Goal: Communication & Community: Answer question/provide support

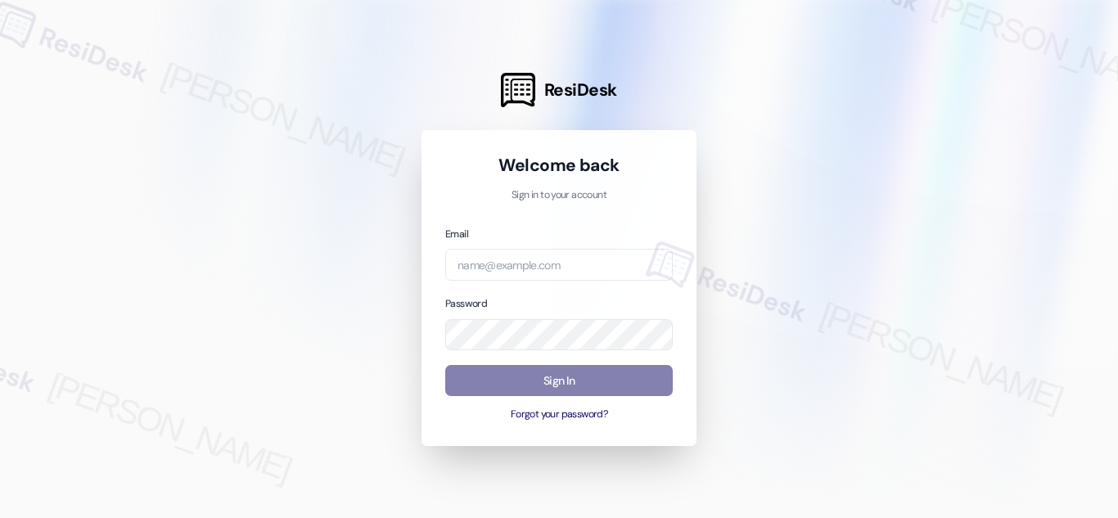
type input "automated-surveys-orion_housing-[PERSON_NAME].acueza@orion_[DOMAIN_NAME]"
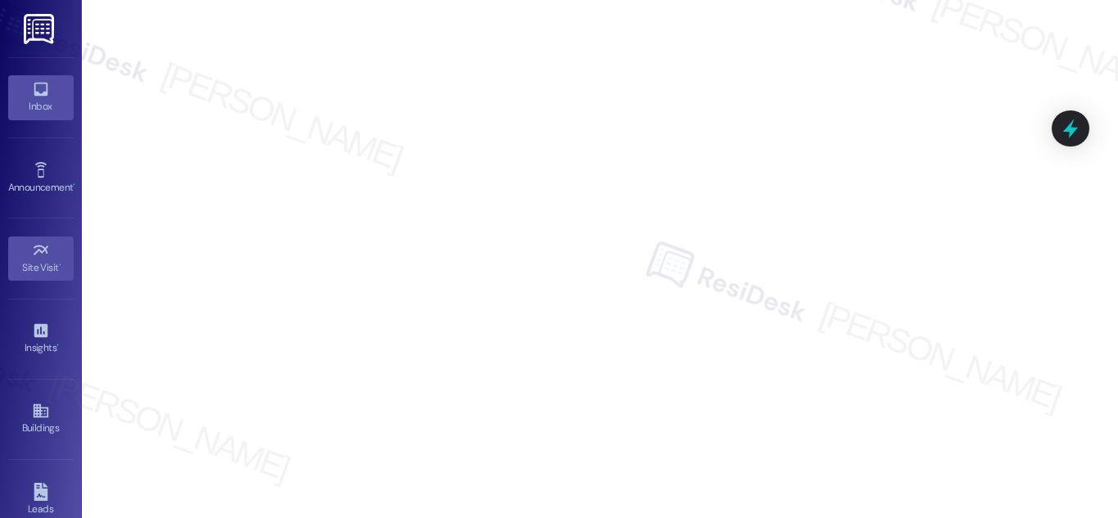
click at [38, 95] on icon at bounding box center [41, 90] width 14 height 14
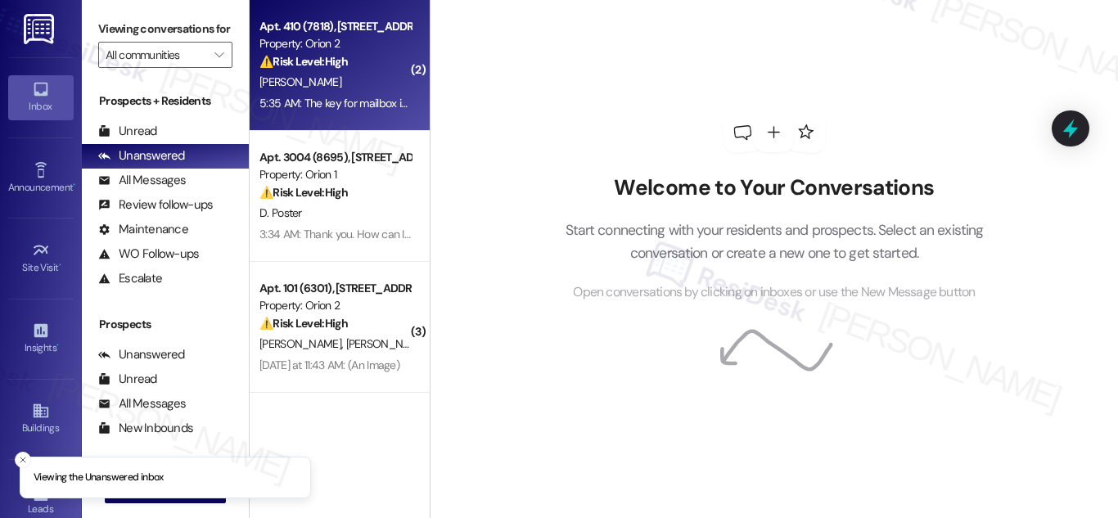
click at [328, 31] on div "Apt. 410 (7818), [STREET_ADDRESS][PERSON_NAME]" at bounding box center [334, 26] width 151 height 17
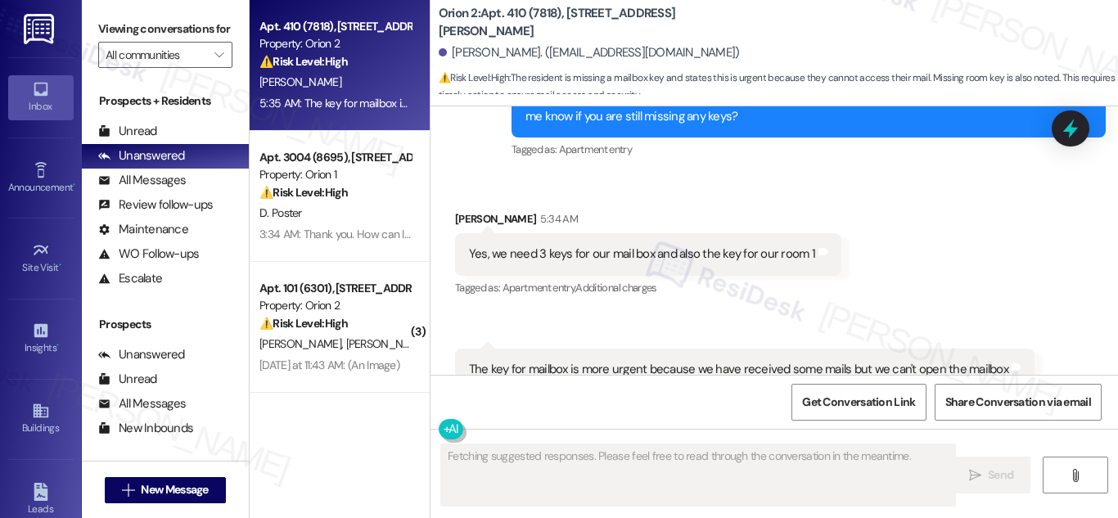
scroll to position [4146, 0]
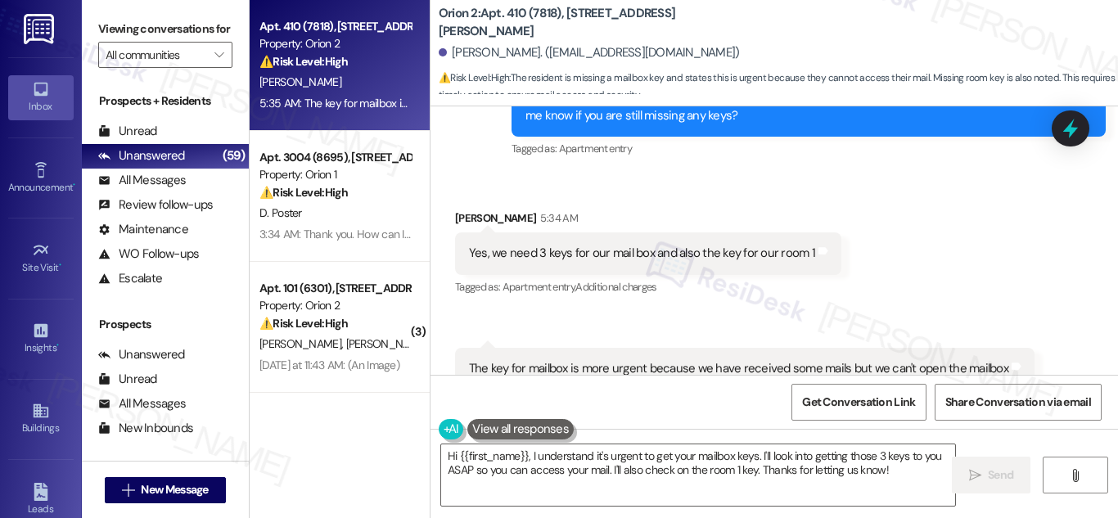
click at [528, 255] on div "Received via SMS [PERSON_NAME] 5:34 AM Yes, we need 3 keys for our mail box and…" at bounding box center [648, 254] width 411 height 114
click at [657, 245] on div "Yes, we need 3 keys for our mail box and also the key for our room 1" at bounding box center [642, 253] width 346 height 17
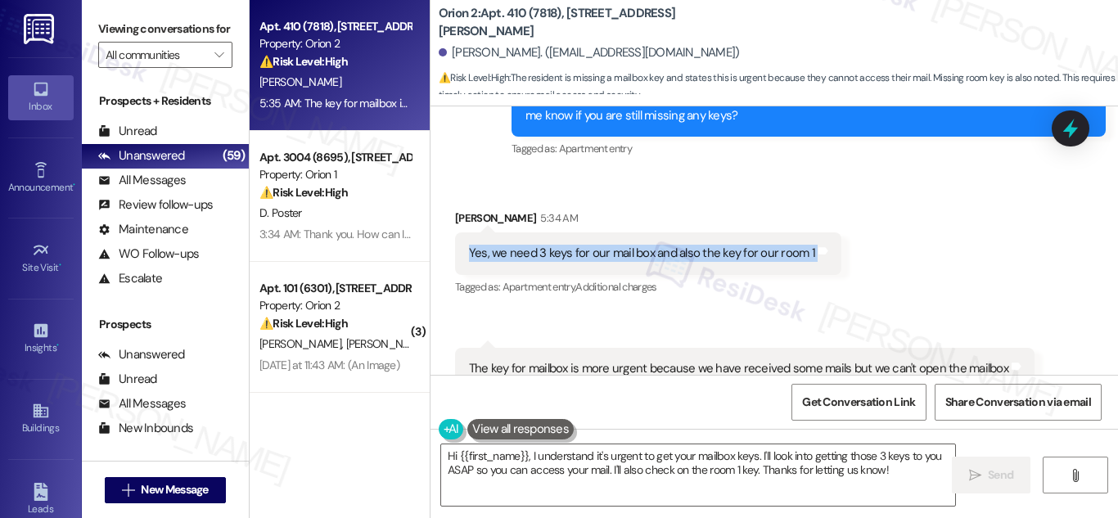
click at [657, 245] on div "Yes, we need 3 keys for our mail box and also the key for our room 1" at bounding box center [642, 253] width 346 height 17
copy div "Yes, we need 3 keys for our mail box and also the key for our room 1 Tags and n…"
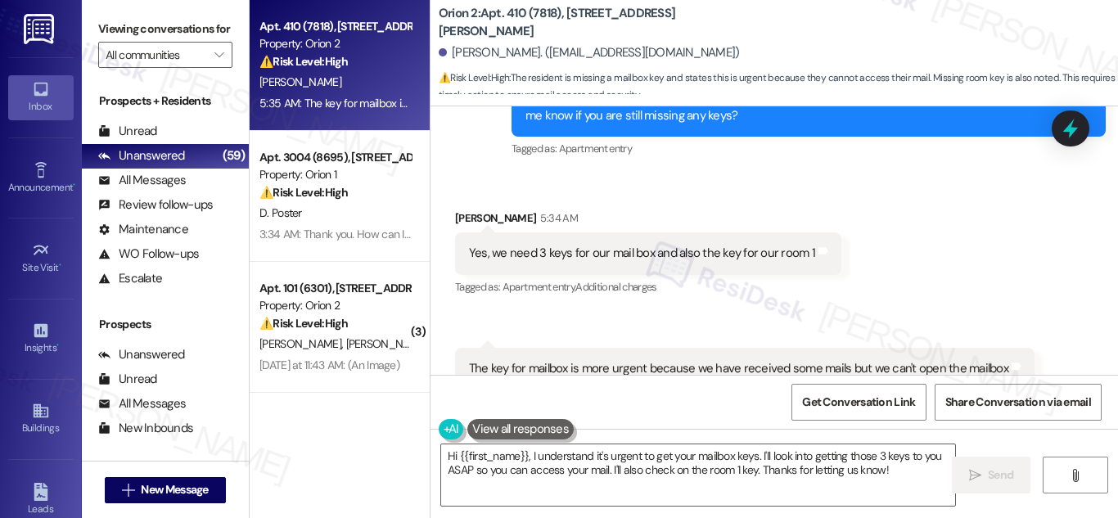
click at [757, 360] on div "The key for mailbox is more urgent because we have received some mails but we c…" at bounding box center [738, 368] width 539 height 17
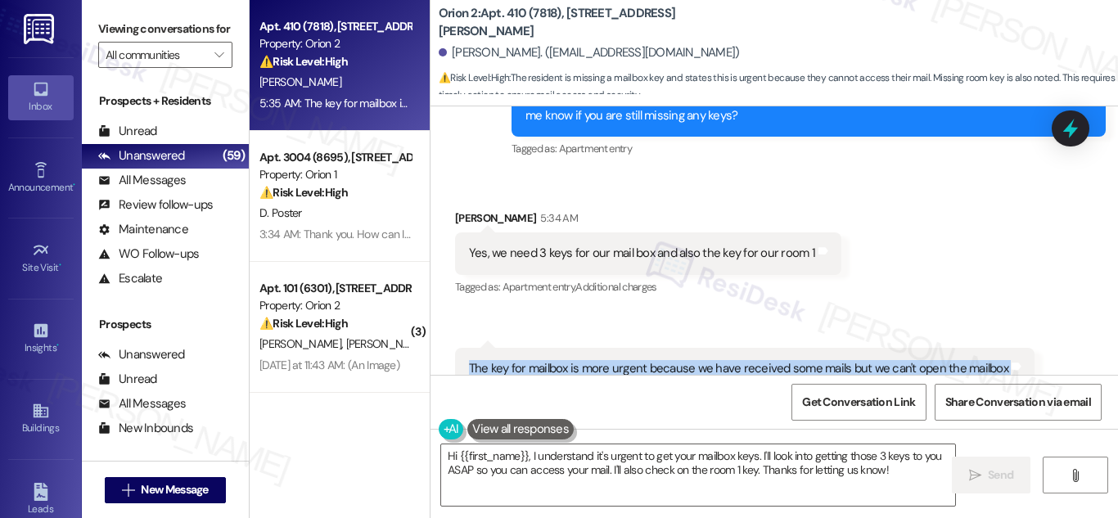
click at [757, 360] on div "The key for mailbox is more urgent because we have received some mails but we c…" at bounding box center [738, 368] width 539 height 17
copy div "The key for mailbox is more urgent because we have received some mails but we c…"
click at [599, 462] on textarea "Hi {{first_name}}, I understand it's urgent to get your mailbox keys. I'll look…" at bounding box center [698, 474] width 514 height 61
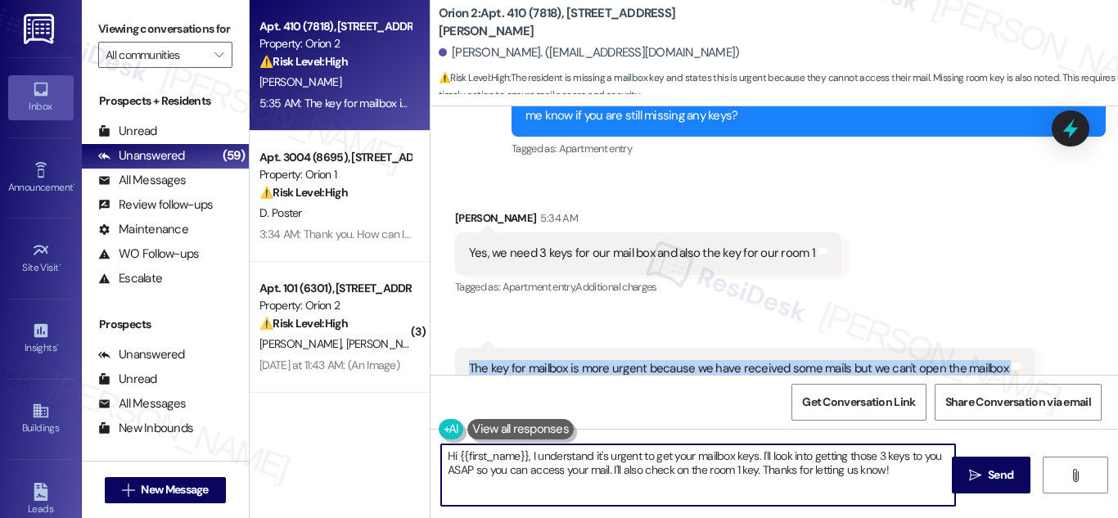
click at [599, 462] on textarea "Hi {{first_name}}, I understand it's urgent to get your mailbox keys. I'll look…" at bounding box center [698, 474] width 514 height 61
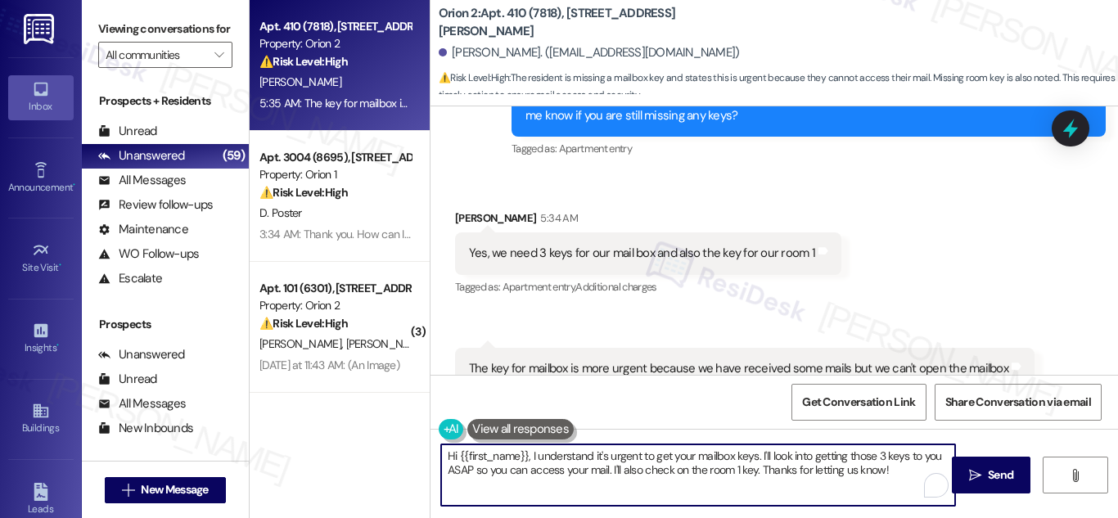
click at [683, 477] on textarea "Hi {{first_name}}, I understand it's urgent to get your mailbox keys. I'll look…" at bounding box center [698, 474] width 514 height 61
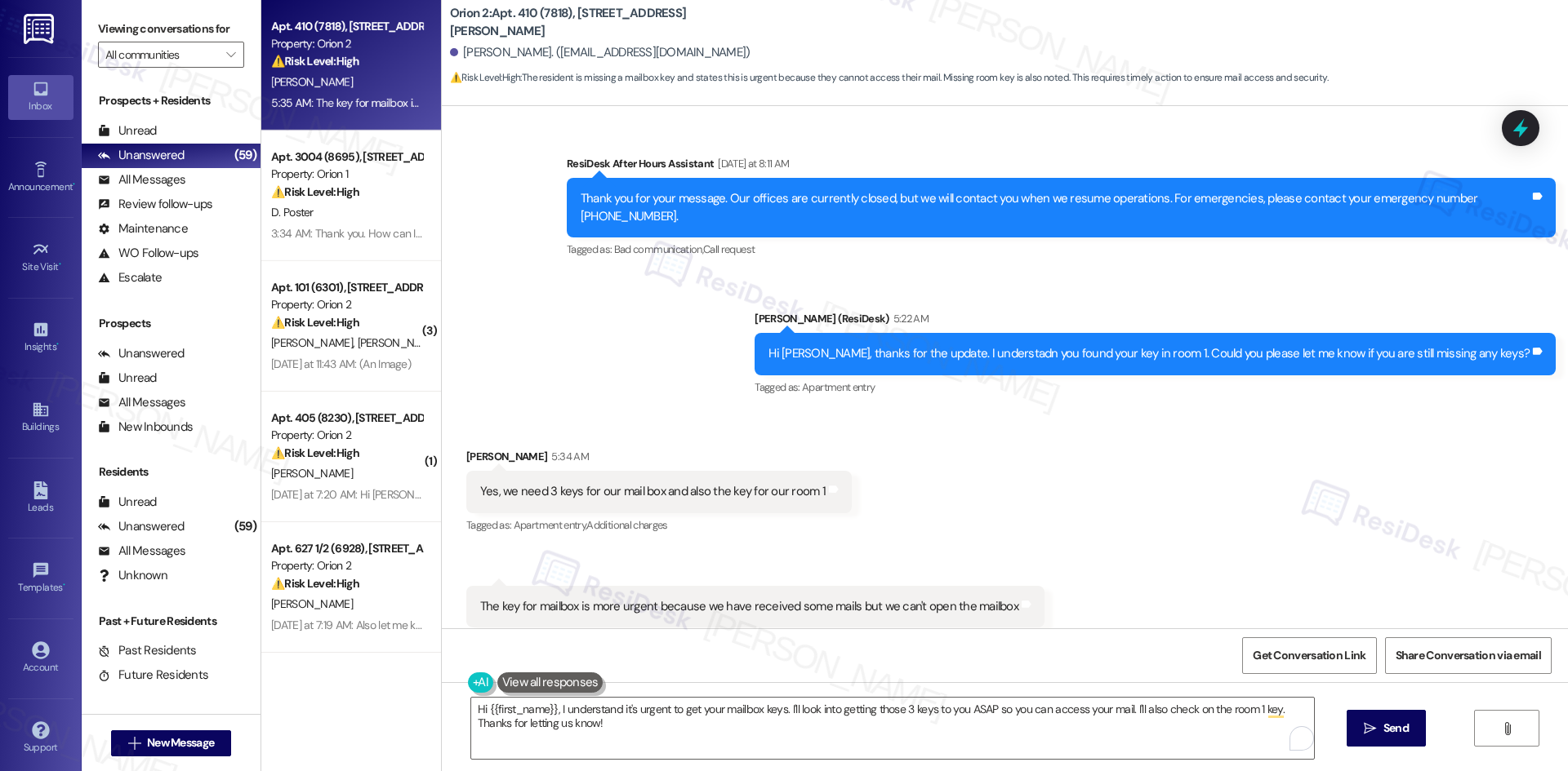
scroll to position [3601, 0]
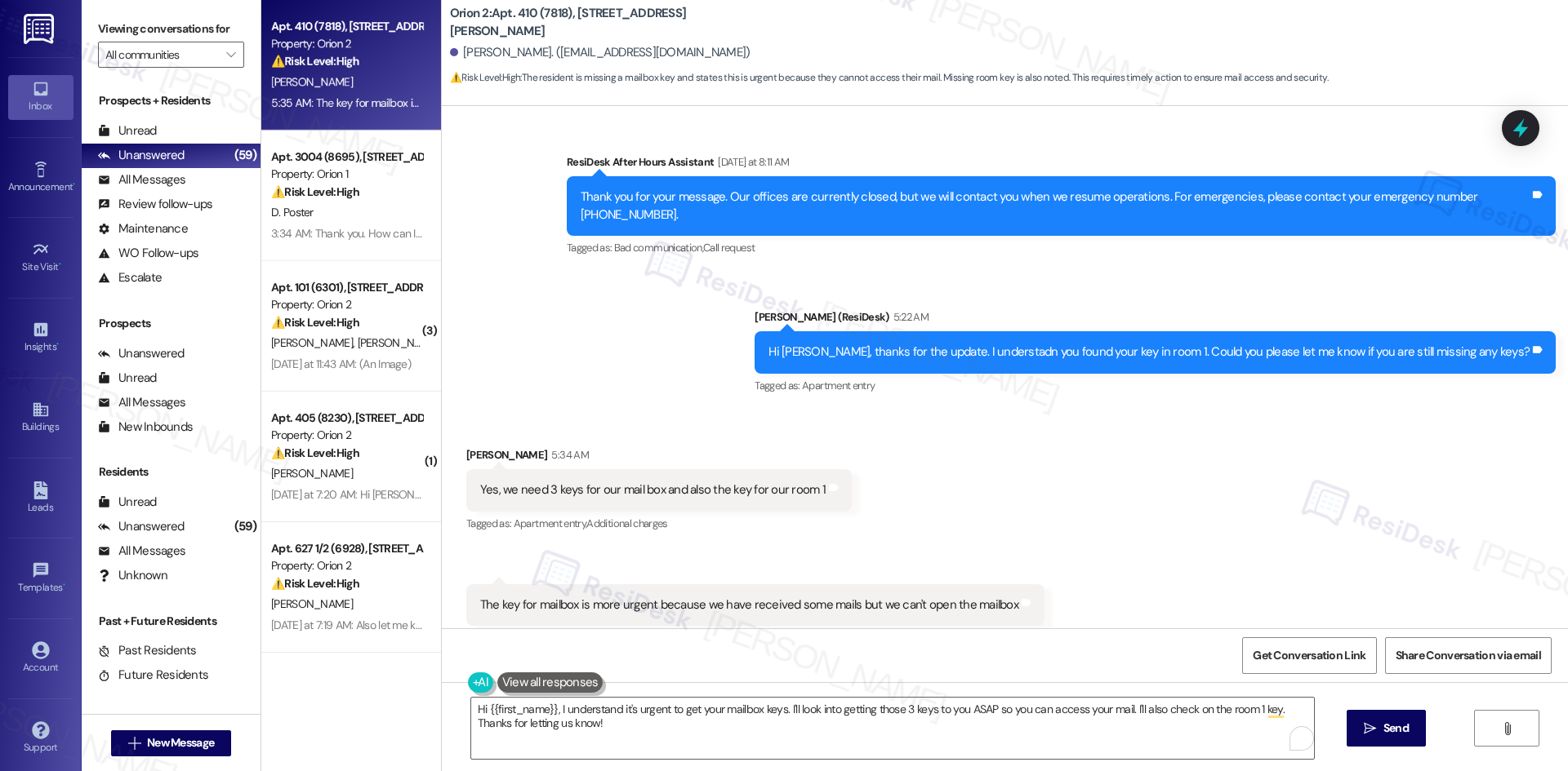
click at [757, 482] on div "Yes, we need 3 keys for our mail box and also the key for our room 1" at bounding box center [652, 490] width 345 height 17
copy div "Yes, we need 3 keys for our mail box and also the key for our room 1 Tags and n…"
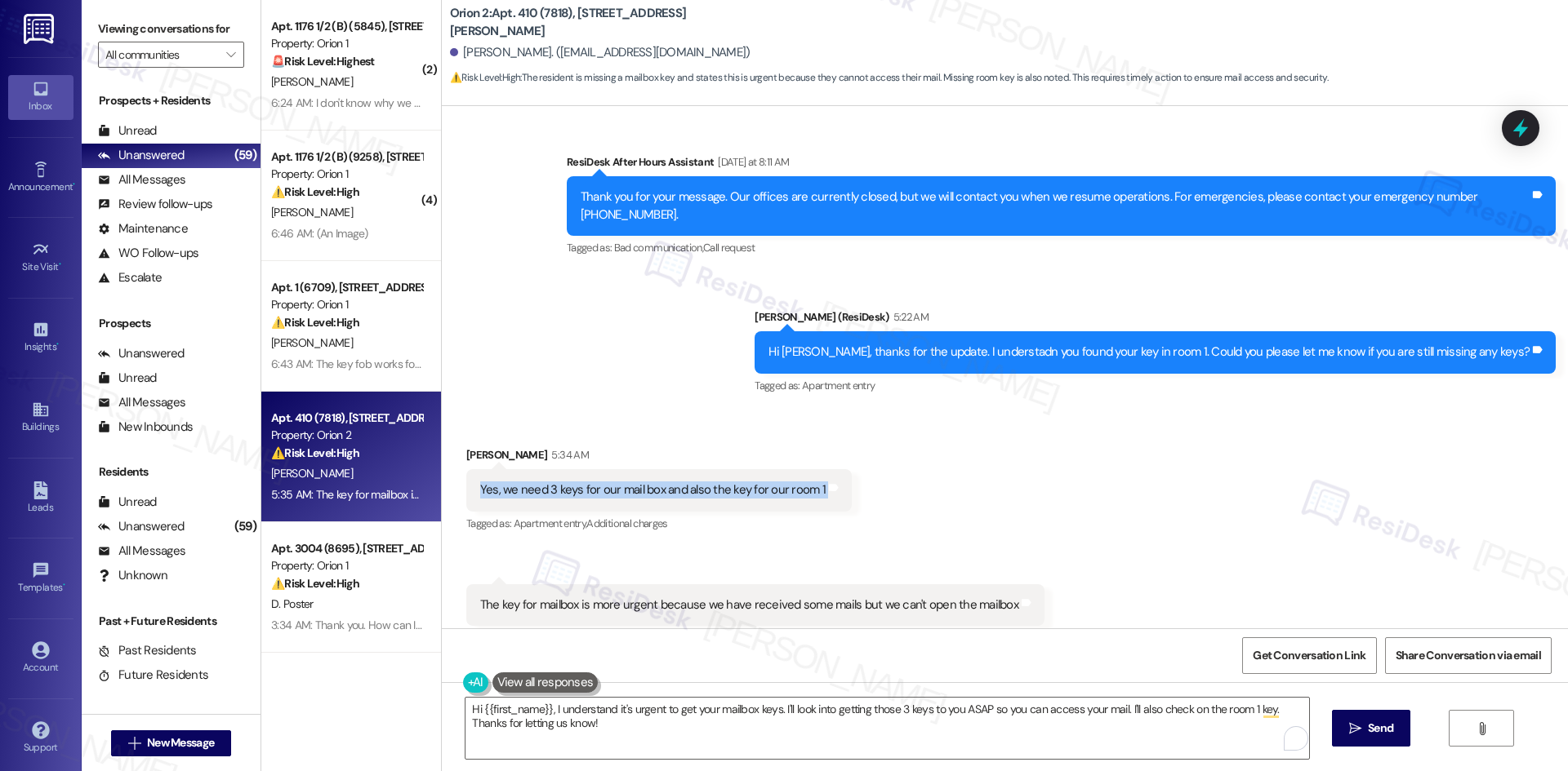
scroll to position [3519, 0]
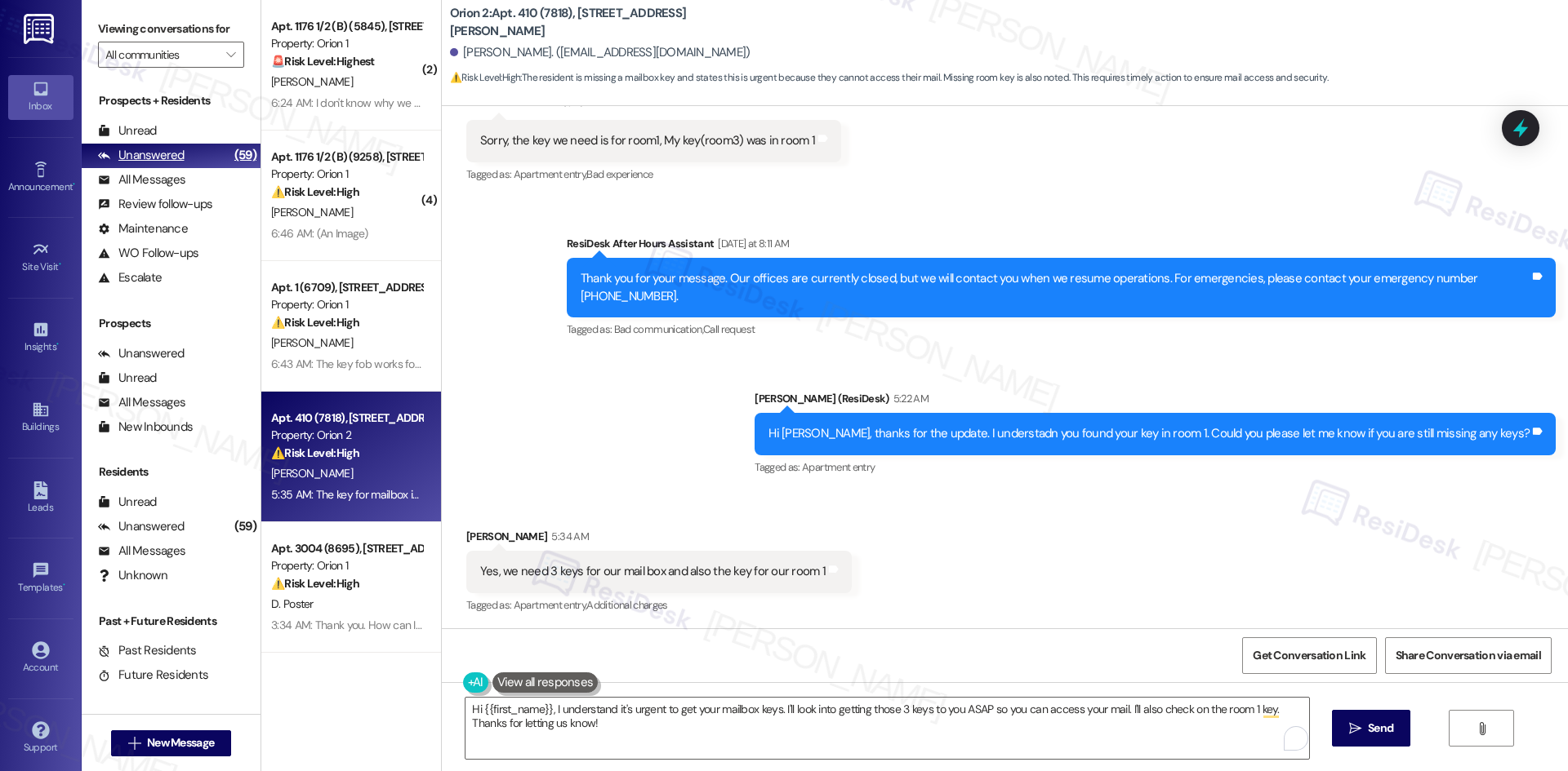
click at [171, 156] on div "Unanswered" at bounding box center [141, 155] width 87 height 17
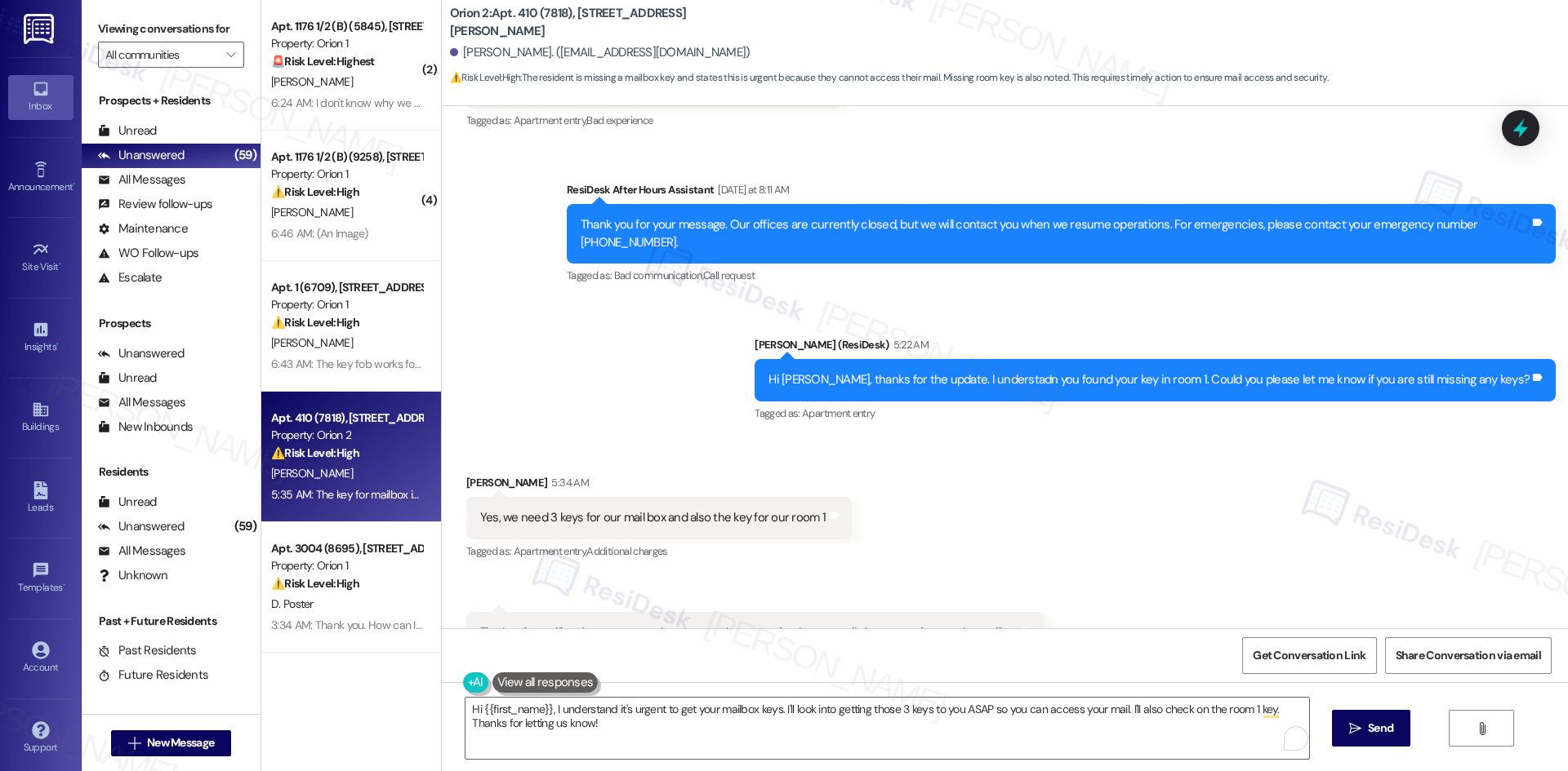
scroll to position [3601, 0]
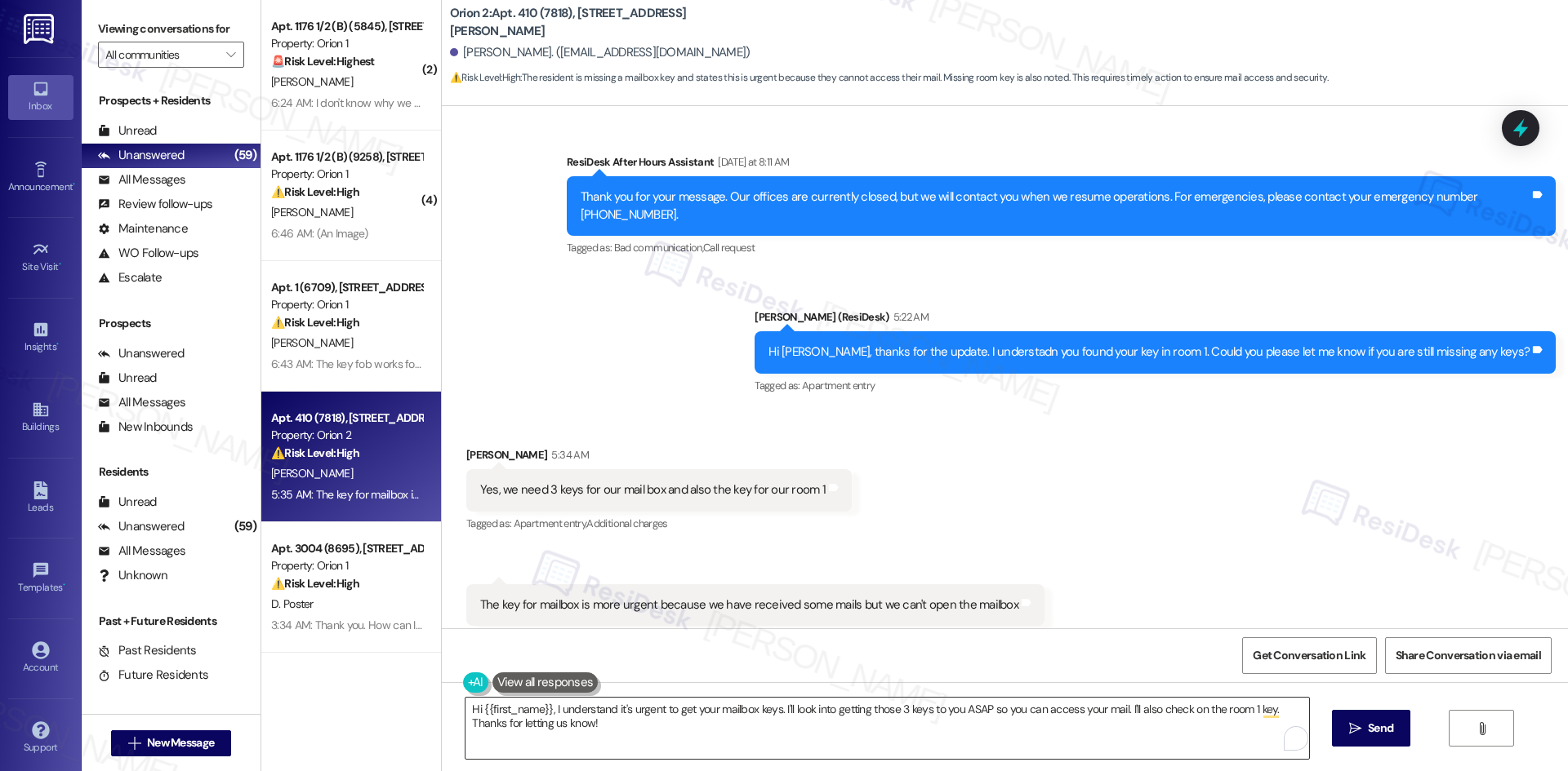
click at [659, 516] on textarea "Hi {{first_name}}, I understand it's urgent to get your mailbox keys. I'll look…" at bounding box center [887, 728] width 843 height 61
click at [608, 482] on div "Yes, we need 3 keys for our mail box and also the key for our room 1" at bounding box center [652, 490] width 345 height 17
copy div "Yes, we need 3 keys for our mail box and also the key for our room 1 Tags and n…"
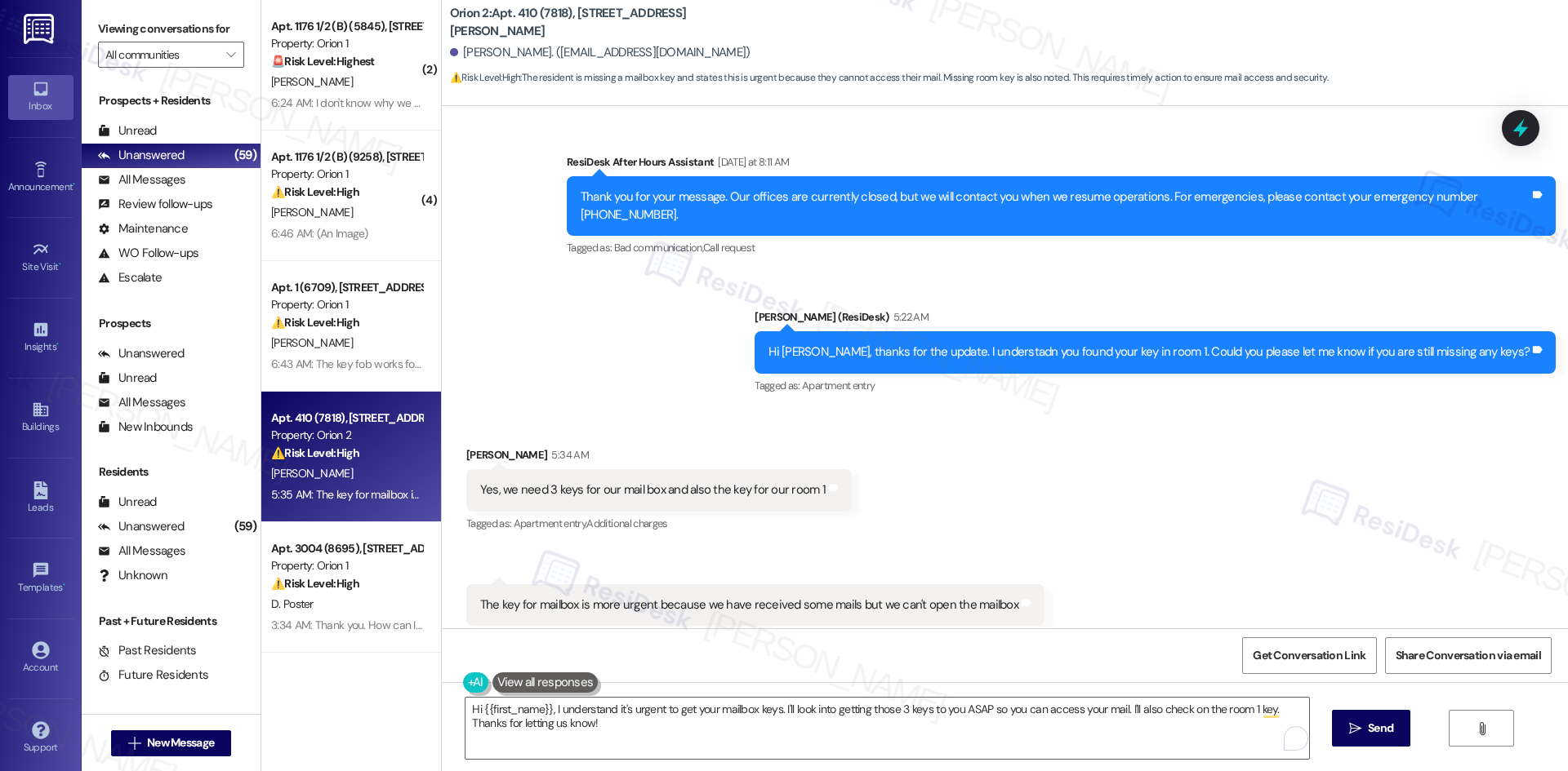
click at [576, 516] on div "The key for mailbox is more urgent because we have received some mails but we c…" at bounding box center [748, 604] width 538 height 17
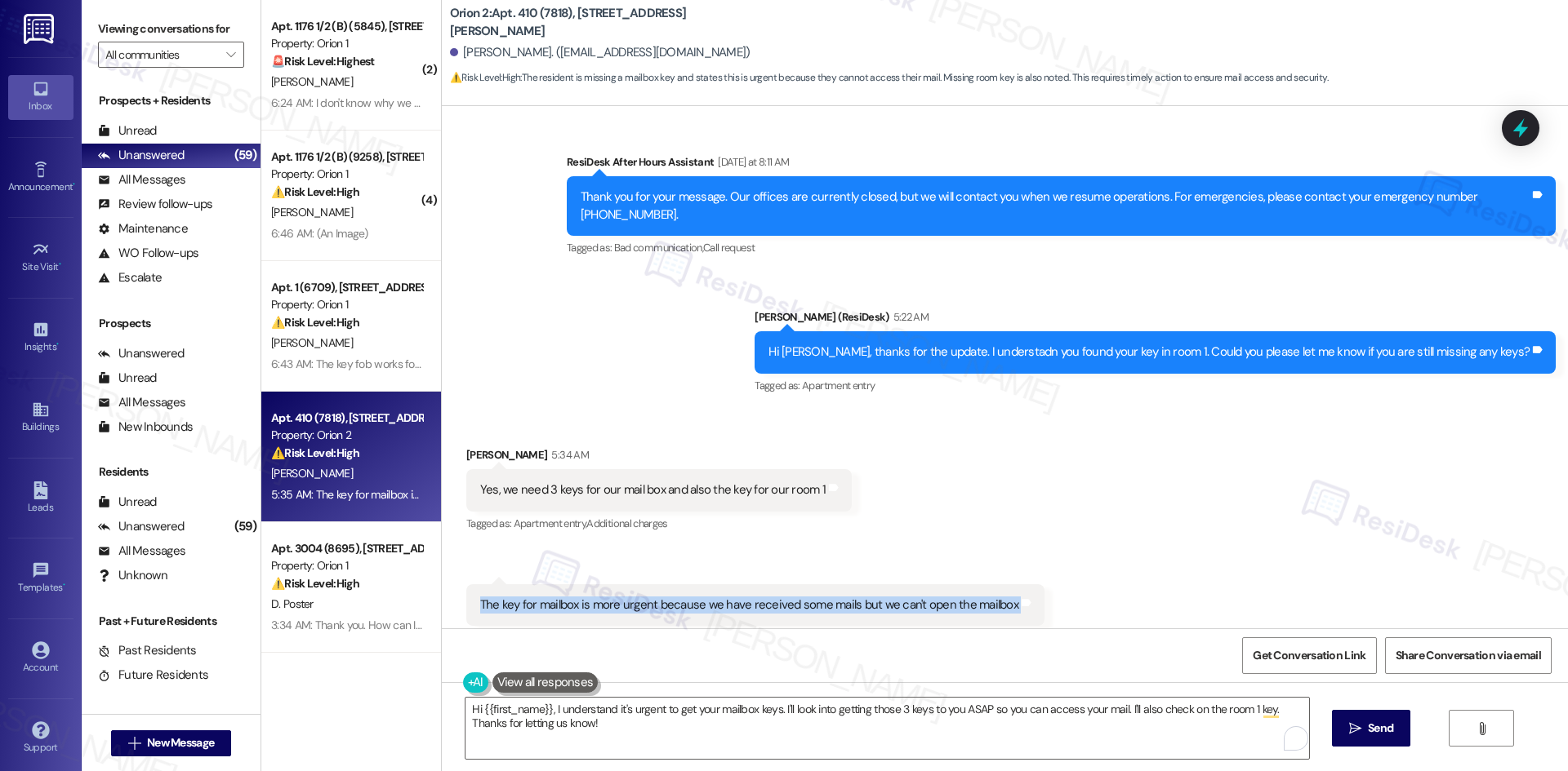
click at [576, 516] on div "The key for mailbox is more urgent because we have received some mails but we c…" at bounding box center [748, 604] width 538 height 17
copy div "The key for mailbox is more urgent because we have received some mails but we c…"
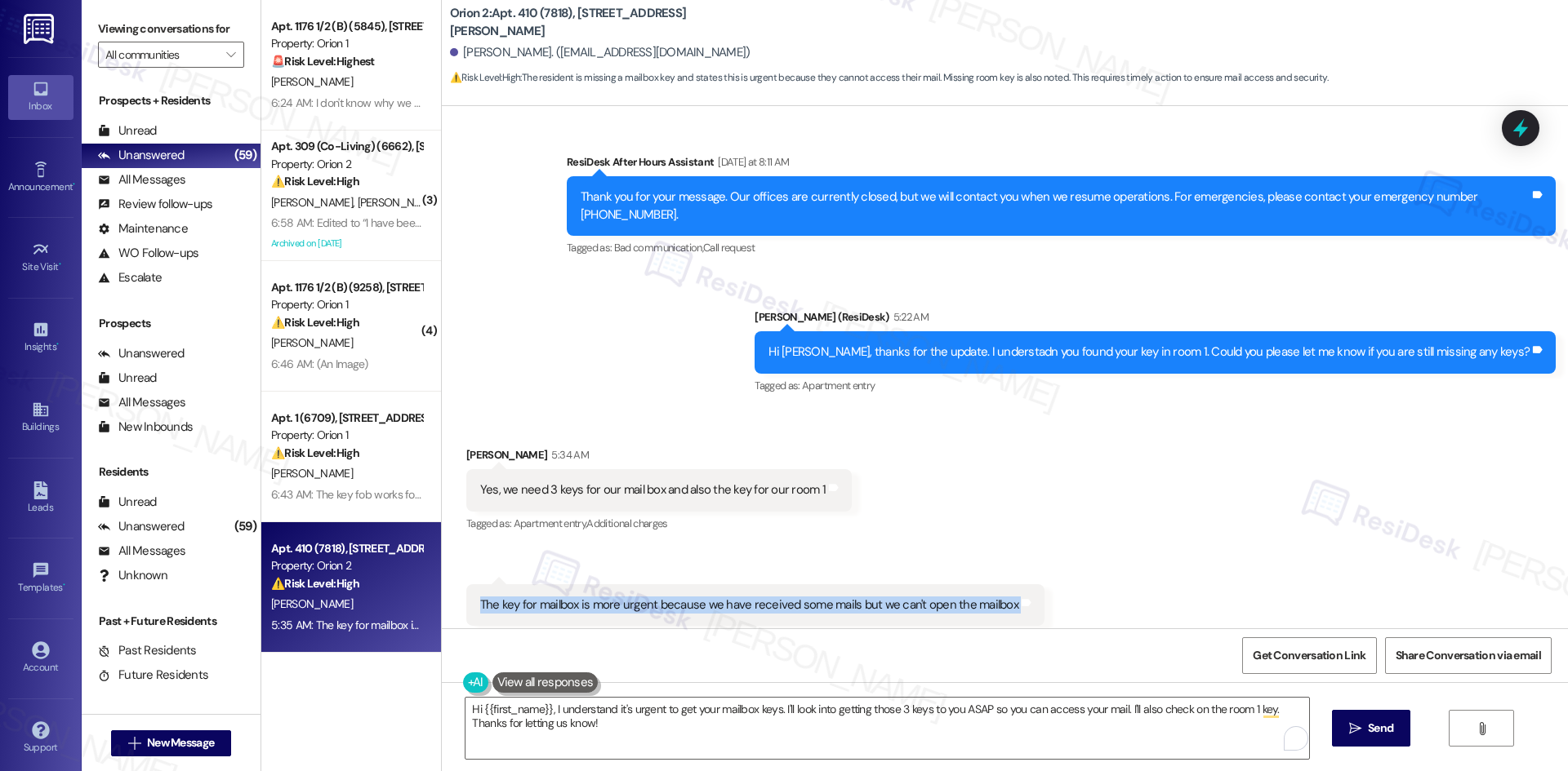
click at [710, 482] on div "Yes, we need 3 keys for our mail box and also the key for our room 1" at bounding box center [652, 490] width 345 height 17
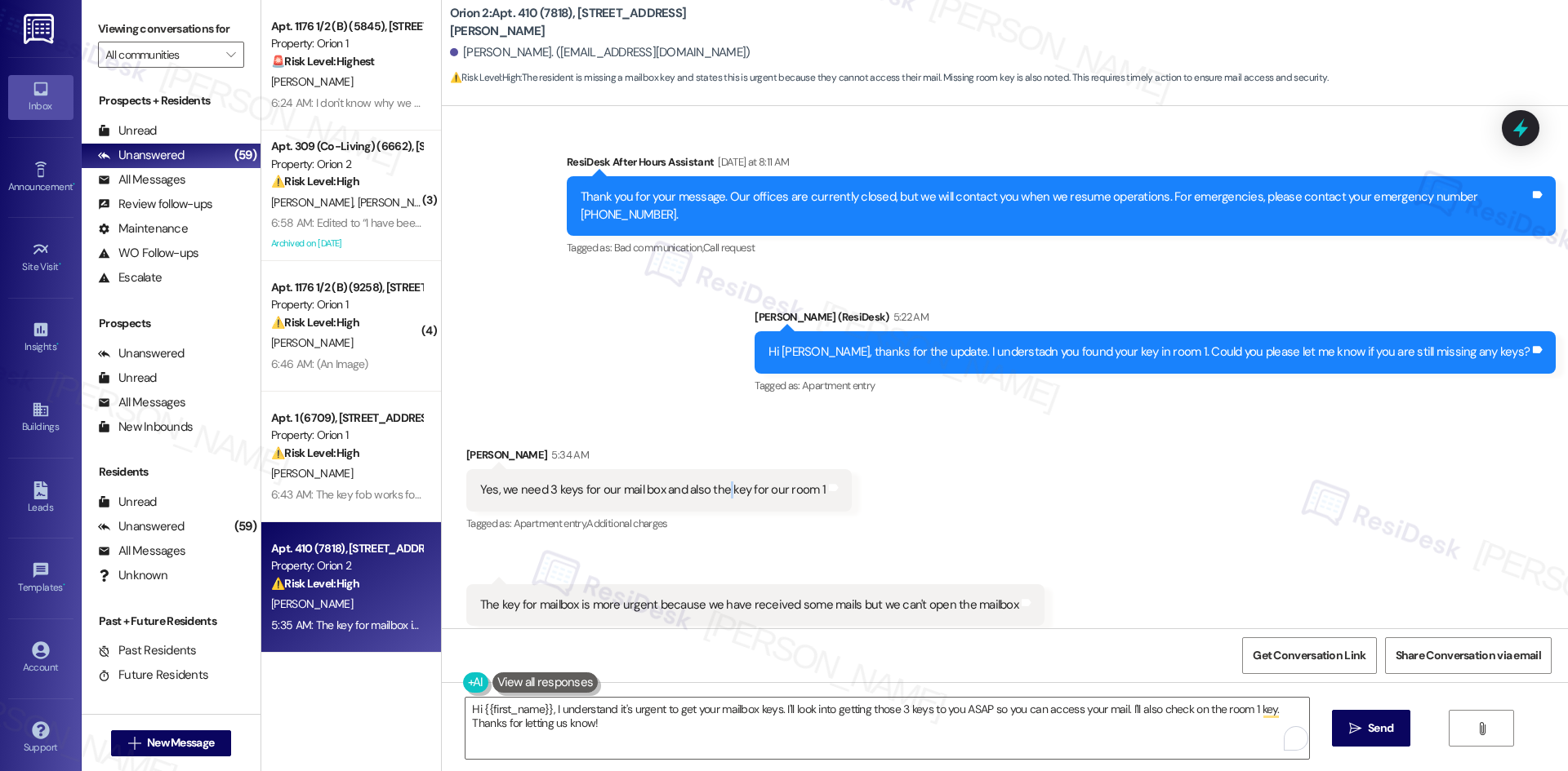
click at [710, 482] on div "Yes, we need 3 keys for our mail box and also the key for our room 1" at bounding box center [652, 490] width 345 height 17
copy div "Yes, we need 3 keys for our mail box and also the key for our room 1 Tags and n…"
click at [751, 516] on div "The key for mailbox is more urgent because we have received some mails but we c…" at bounding box center [748, 604] width 538 height 17
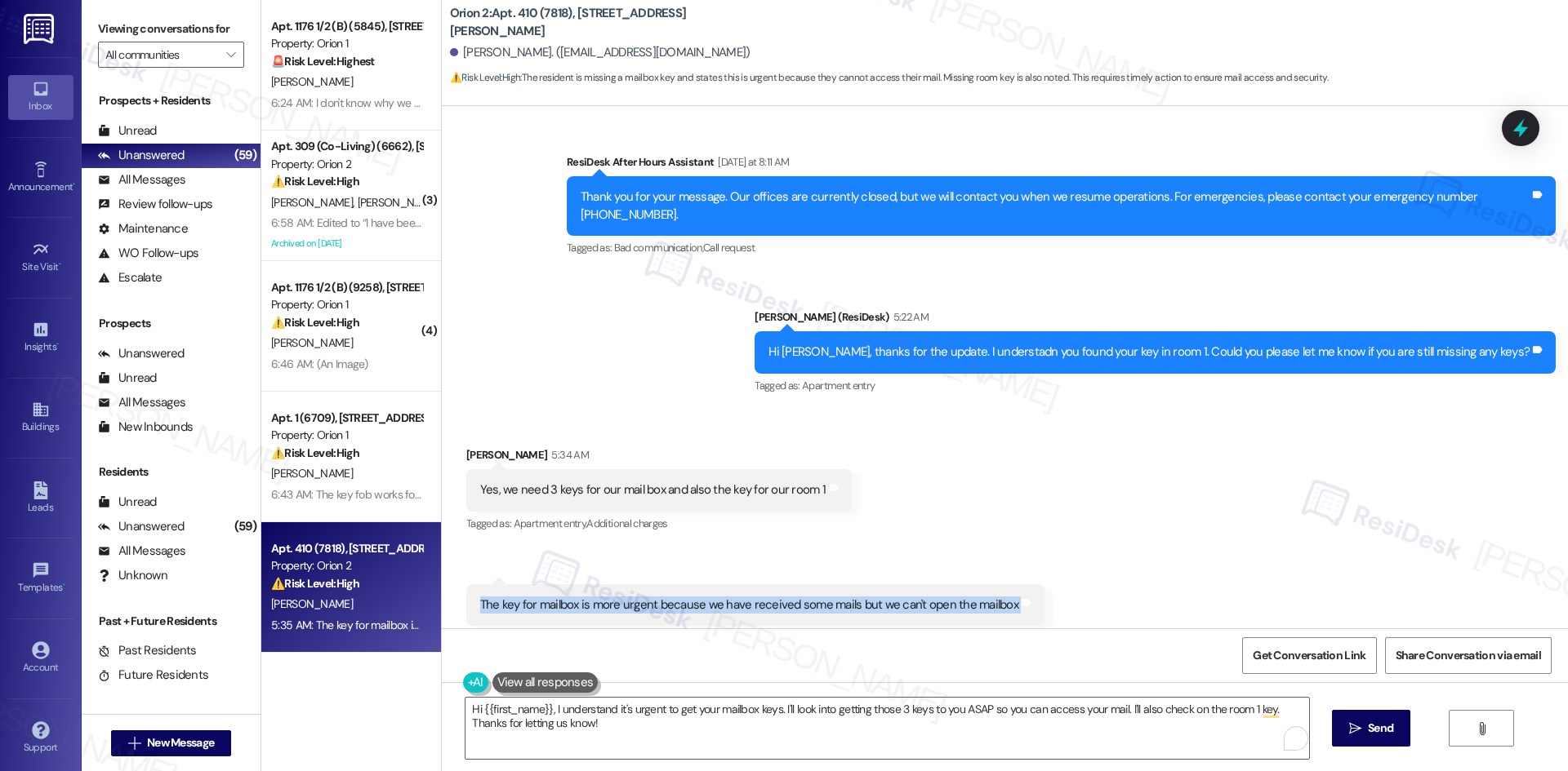
click at [751, 516] on div "The key for mailbox is more urgent because we have received some mails but we c…" at bounding box center [748, 604] width 538 height 17
copy div "The key for mailbox is more urgent because we have received some mails but we c…"
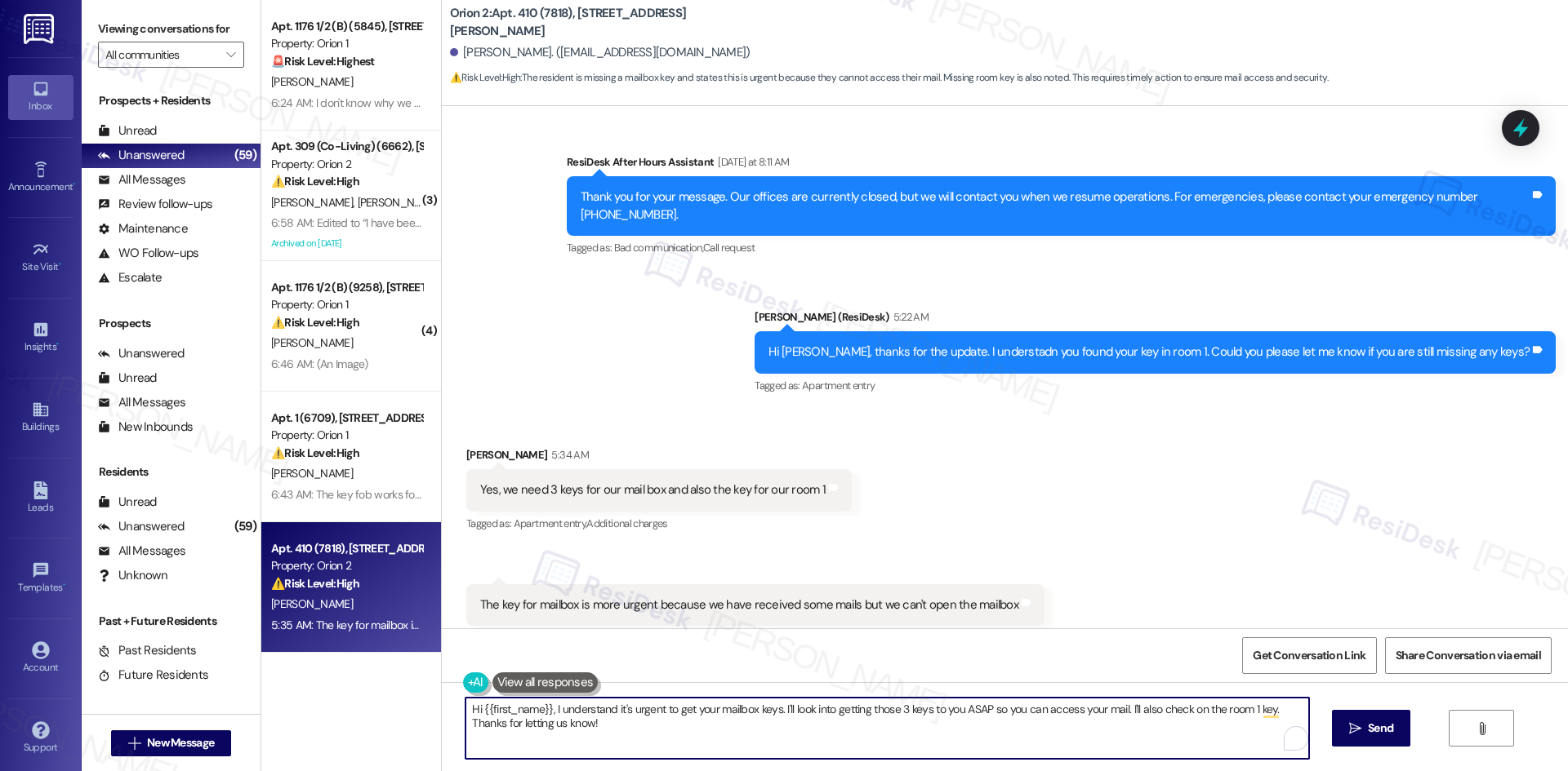
click at [627, 516] on textarea "Hi {{first_name}}, I understand it's urgent to get your mailbox keys. I'll look…" at bounding box center [887, 728] width 843 height 61
drag, startPoint x: 543, startPoint y: 706, endPoint x: 622, endPoint y: 731, distance: 82.9
click at [622, 516] on textarea "Hi {{first_name}}, I understand it's urgent to get your mailbox keys. I'll look…" at bounding box center [887, 728] width 843 height 61
paste textarea "Thanks for letting us know! Just to clarify, were the mailbox and Room 1 keys n…"
click at [544, 516] on textarea "Hi {{first_name}},, Thanks for letting us know! Just to clarify, were the mailb…" at bounding box center [887, 728] width 843 height 61
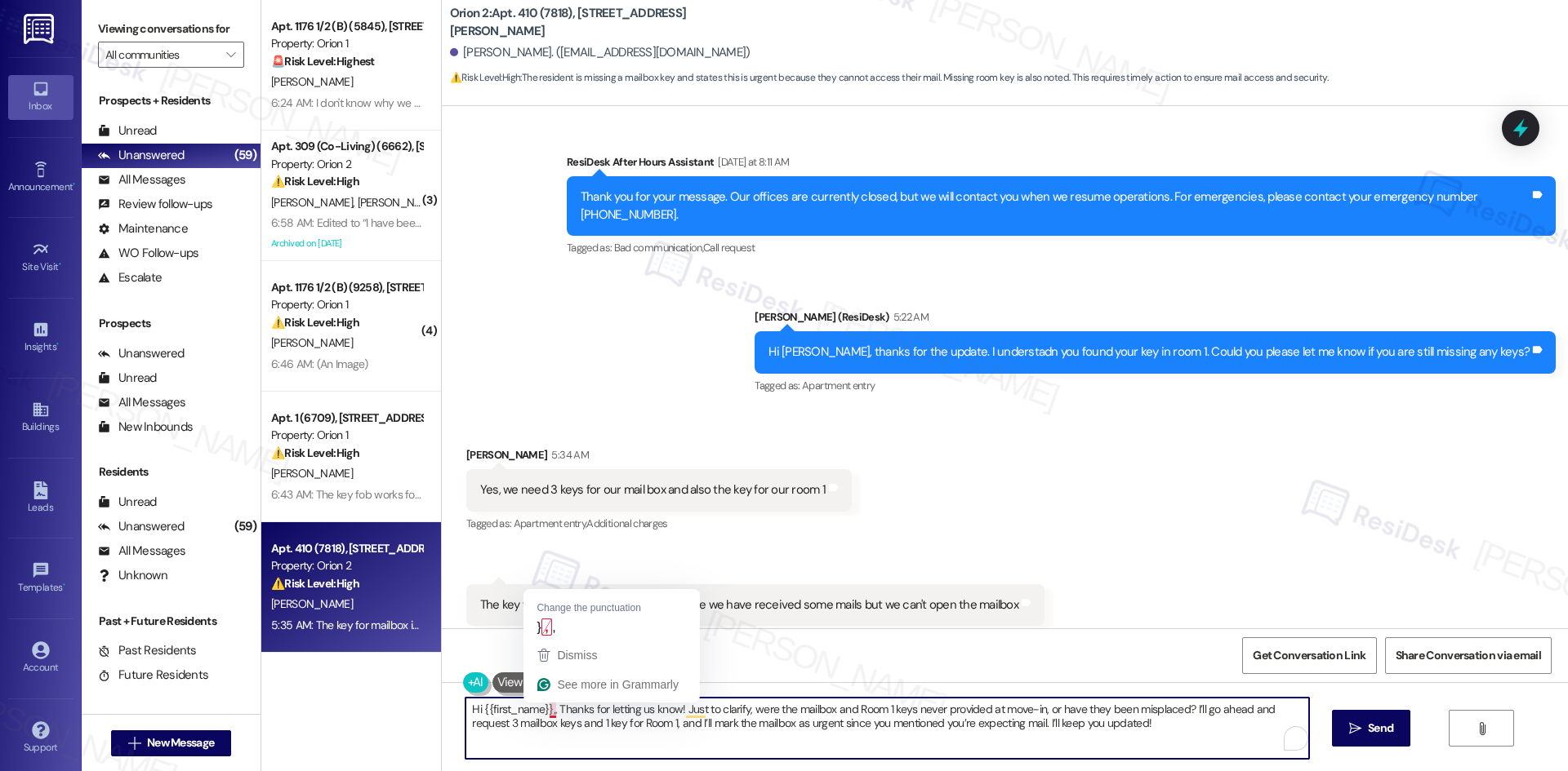
click at [542, 516] on textarea "Hi {{first_name}},, Thanks for letting us know! Just to clarify, were the mailb…" at bounding box center [887, 728] width 843 height 61
click at [1114, 516] on textarea "Hi {{first_name}}, Thanks for letting us know! Just to clarify, were the mailbo…" at bounding box center [887, 728] width 843 height 61
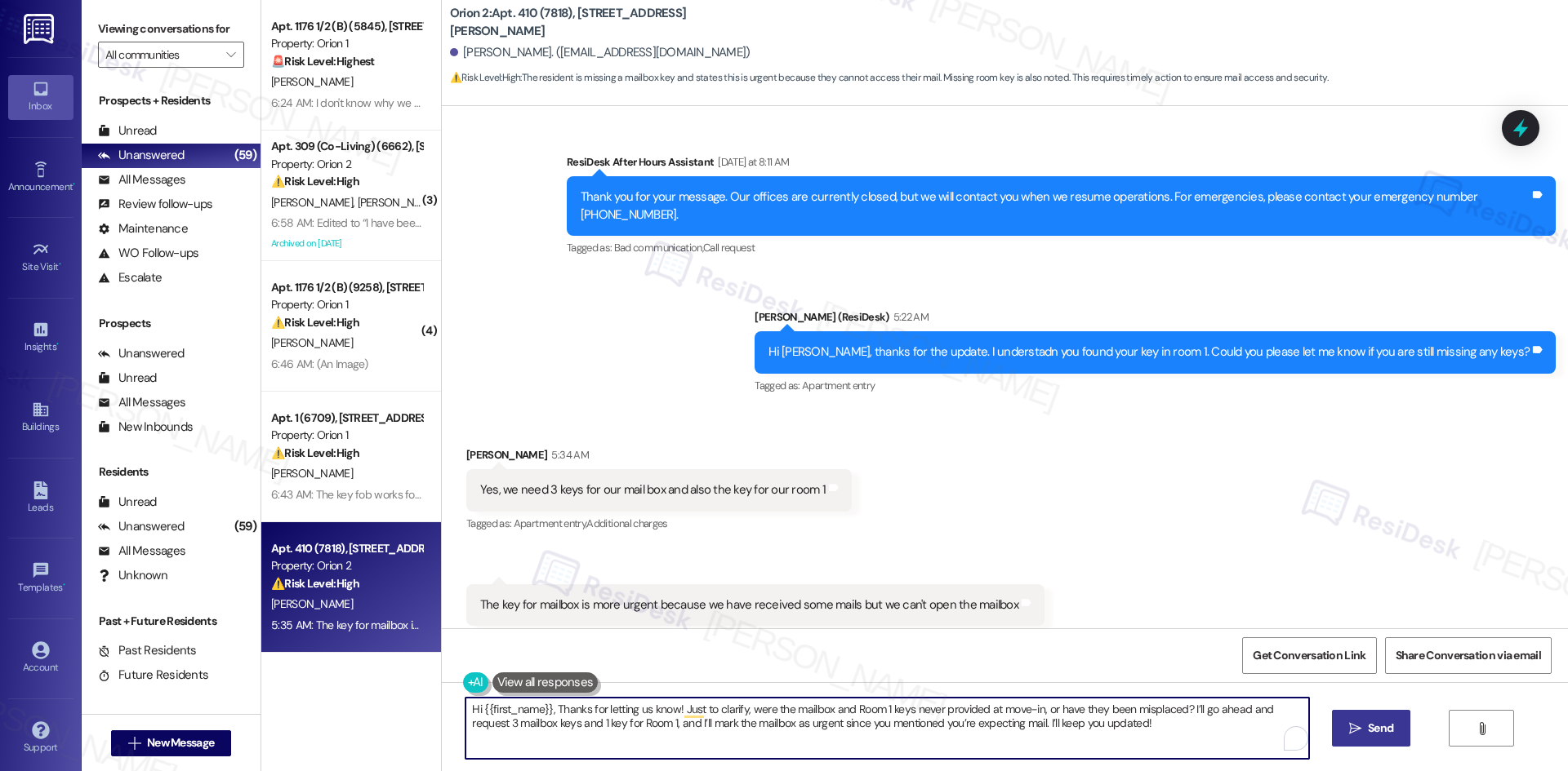
type textarea "Hi {{first_name}}, Thanks for letting us know! Just to clarify, were the mailbo…"
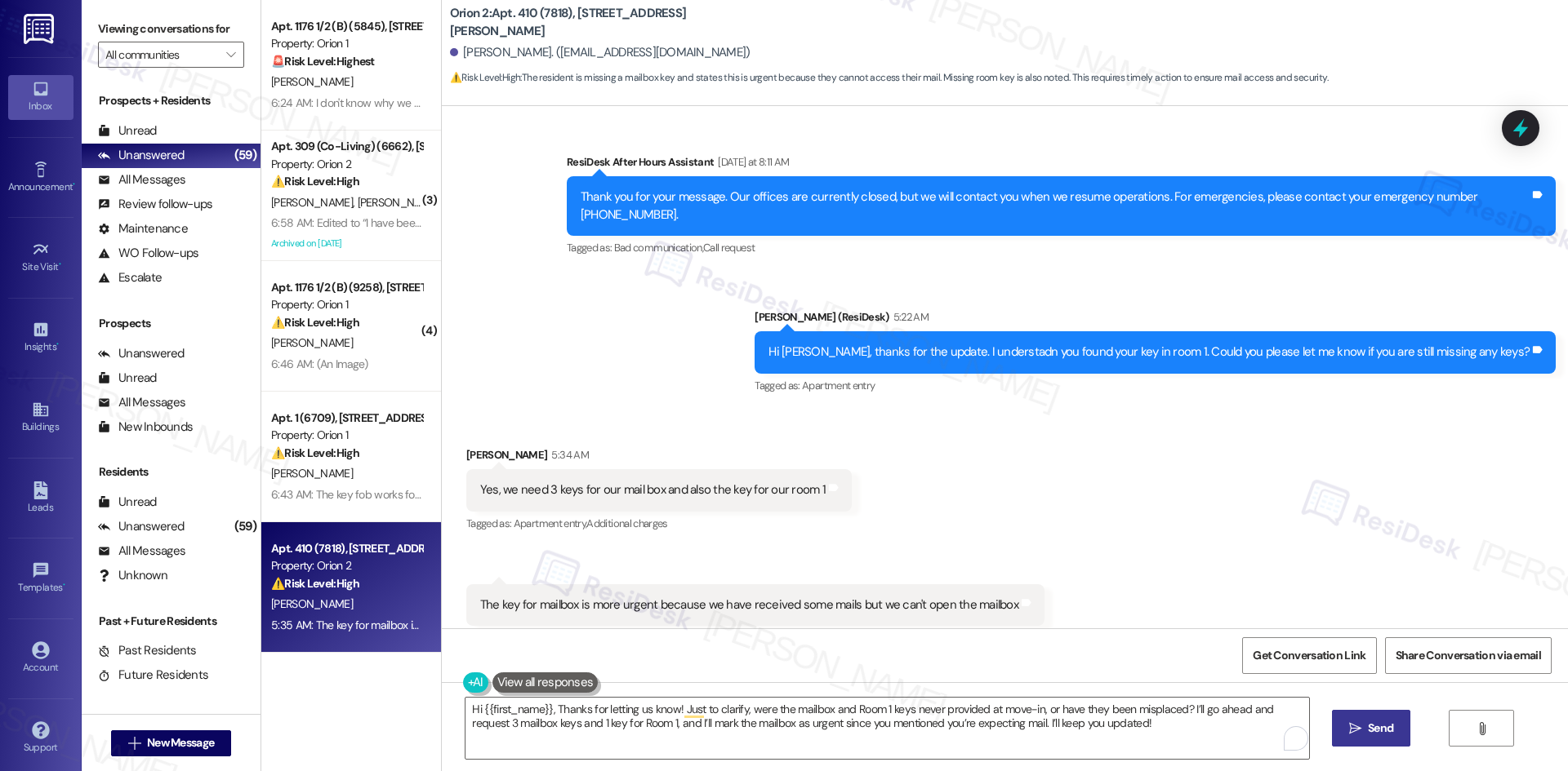
click at [1114, 516] on span "Send" at bounding box center [1379, 728] width 25 height 17
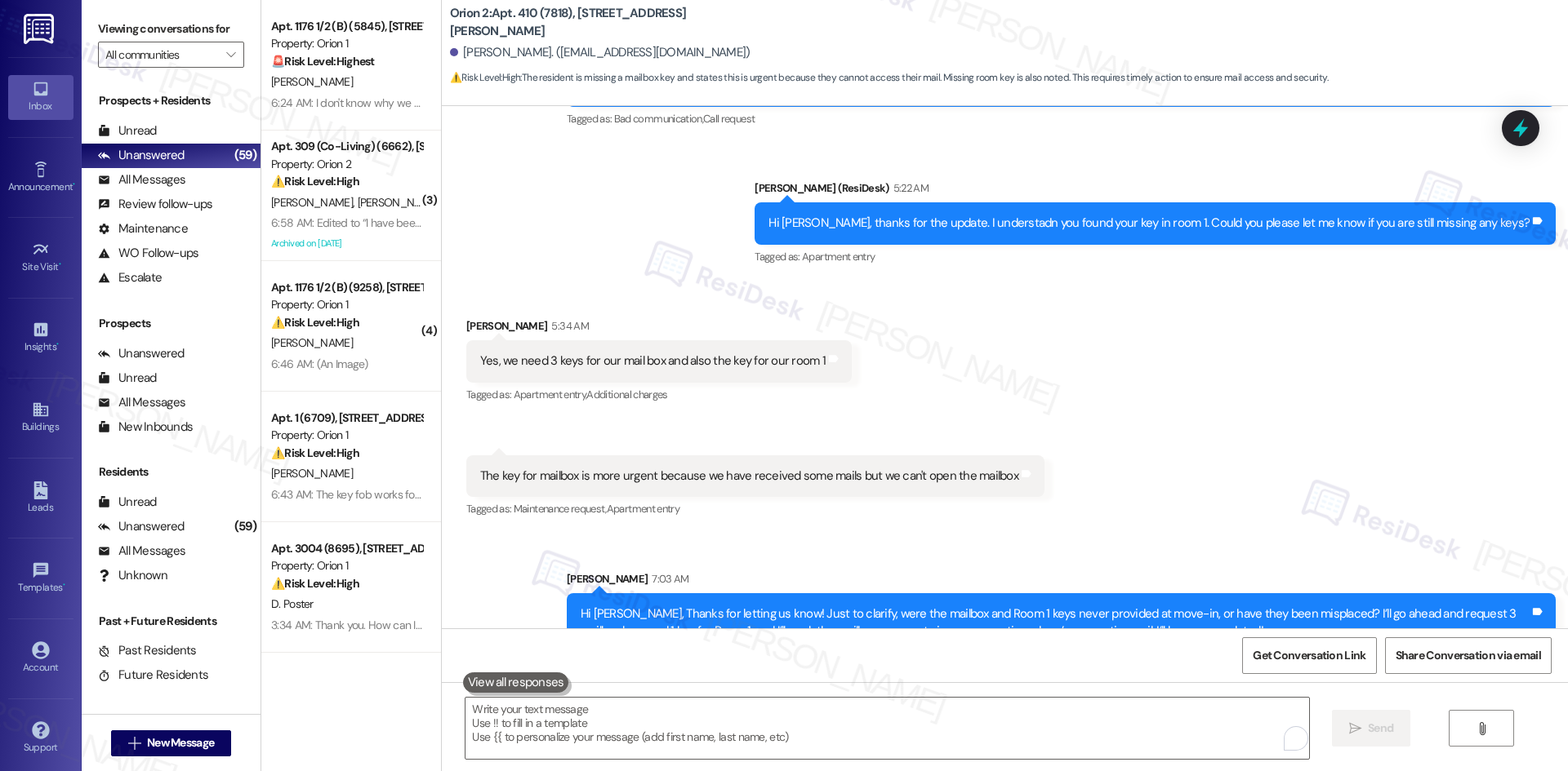
scroll to position [3731, 0]
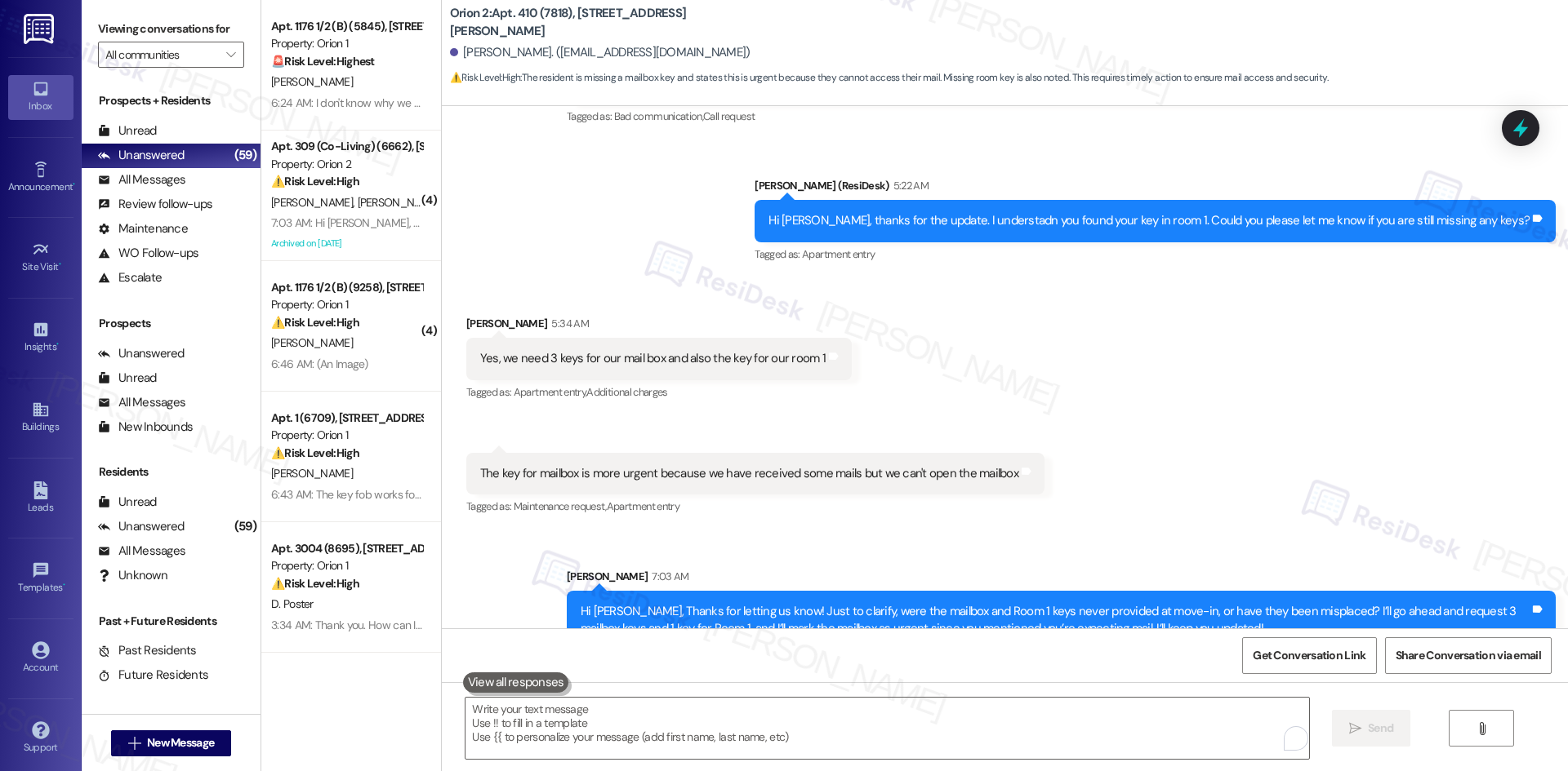
click at [748, 516] on div "Get Conversation Link Share Conversation via email" at bounding box center [1004, 655] width 1126 height 54
click at [1114, 127] on icon at bounding box center [1520, 128] width 20 height 25
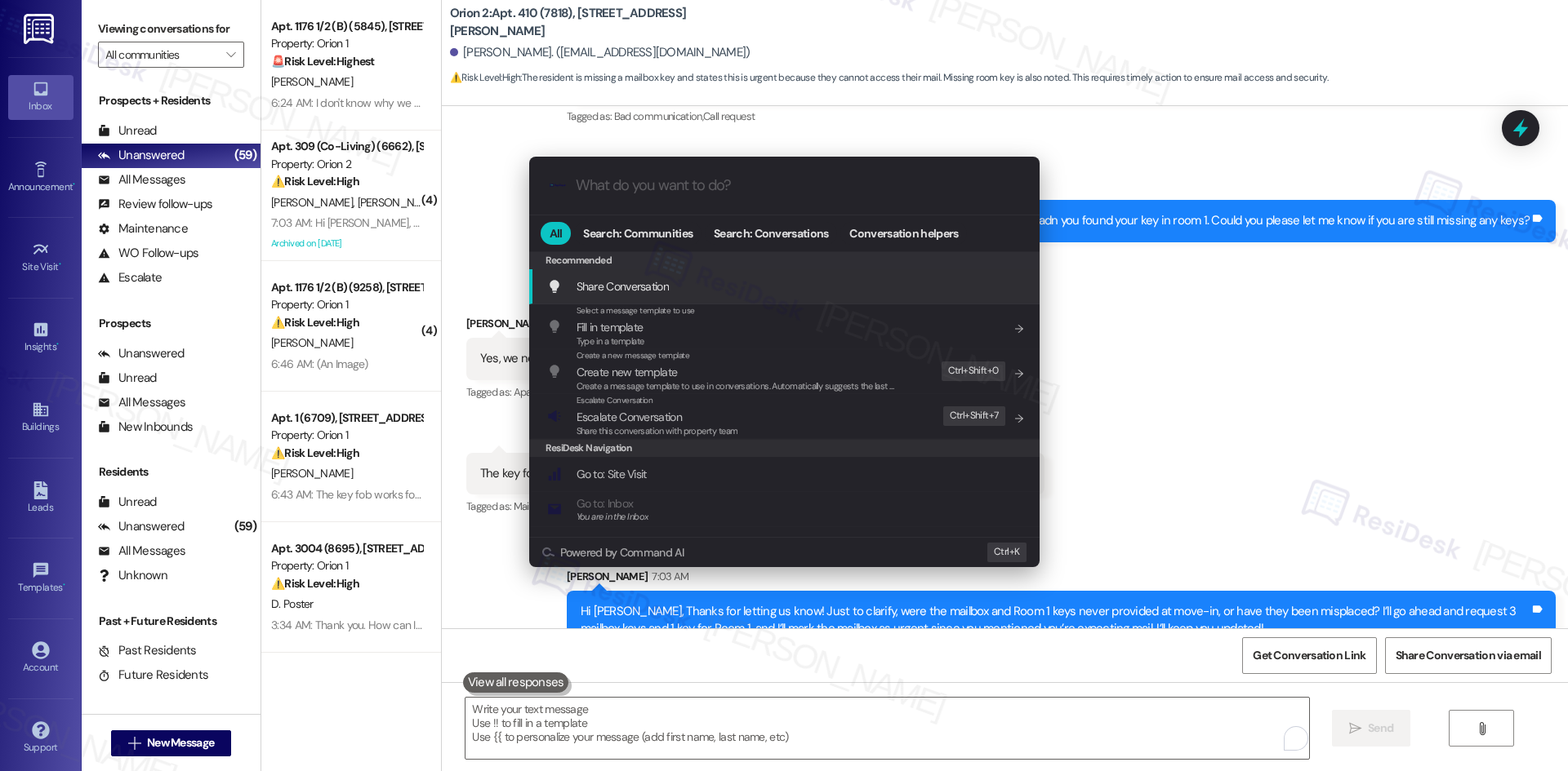
click at [740, 184] on input "What do you want to do?" at bounding box center [797, 186] width 443 height 17
click at [734, 182] on input "What do you want to do?" at bounding box center [797, 186] width 443 height 17
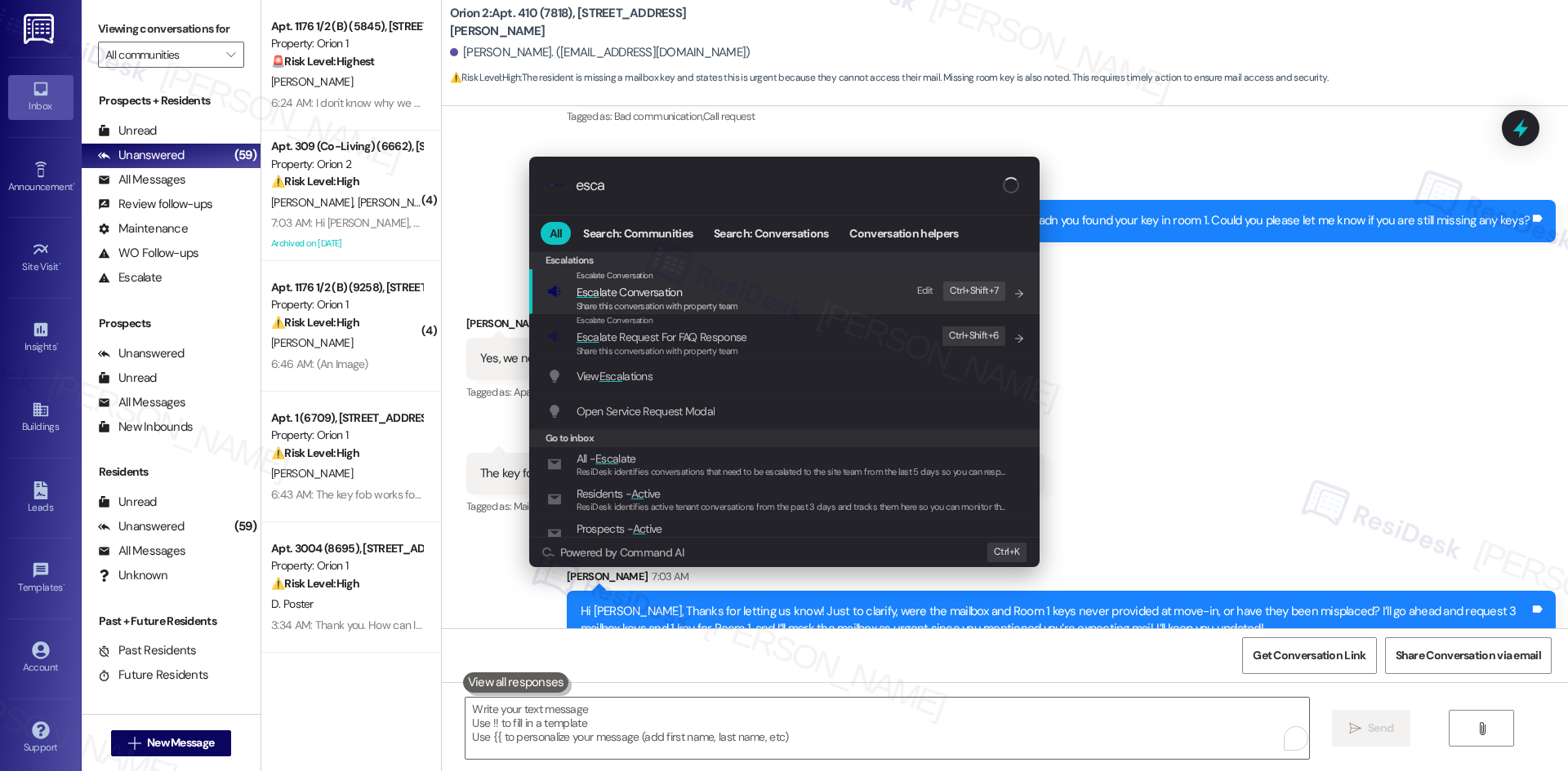
type input "escal"
drag, startPoint x: 657, startPoint y: 186, endPoint x: 564, endPoint y: 185, distance: 93.0
click at [564, 185] on div ".cls-1{fill:#0a055f;}.cls-2{fill:#0cc4c4;} resideskLogoBlueOrange escal" at bounding box center [784, 186] width 511 height 58
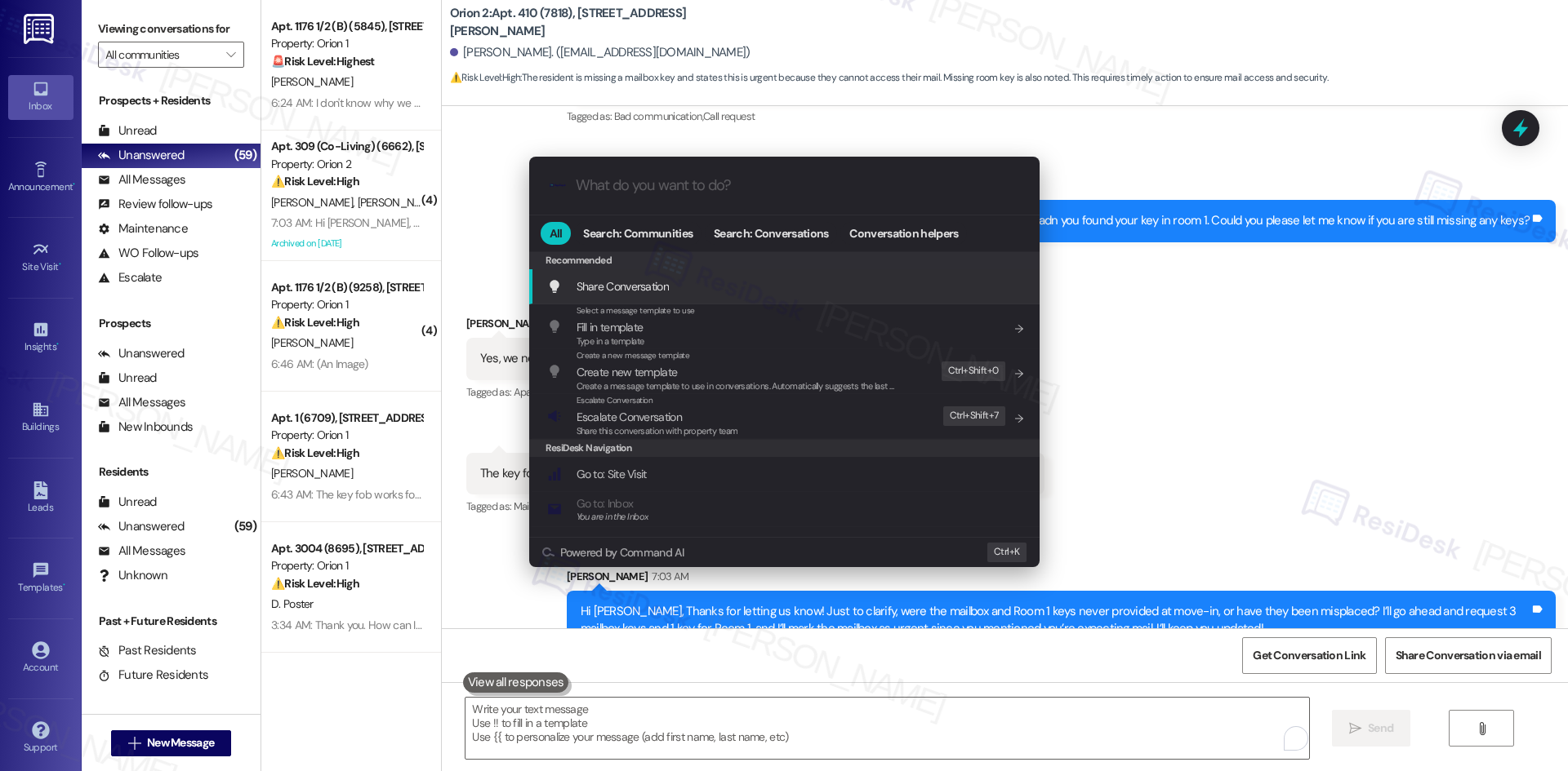
click at [1114, 340] on div ".cls-1{fill:#0a055f;}.cls-2{fill:#0cc4c4;} resideskLogoBlueOrange All Search: C…" at bounding box center [784, 385] width 1568 height 771
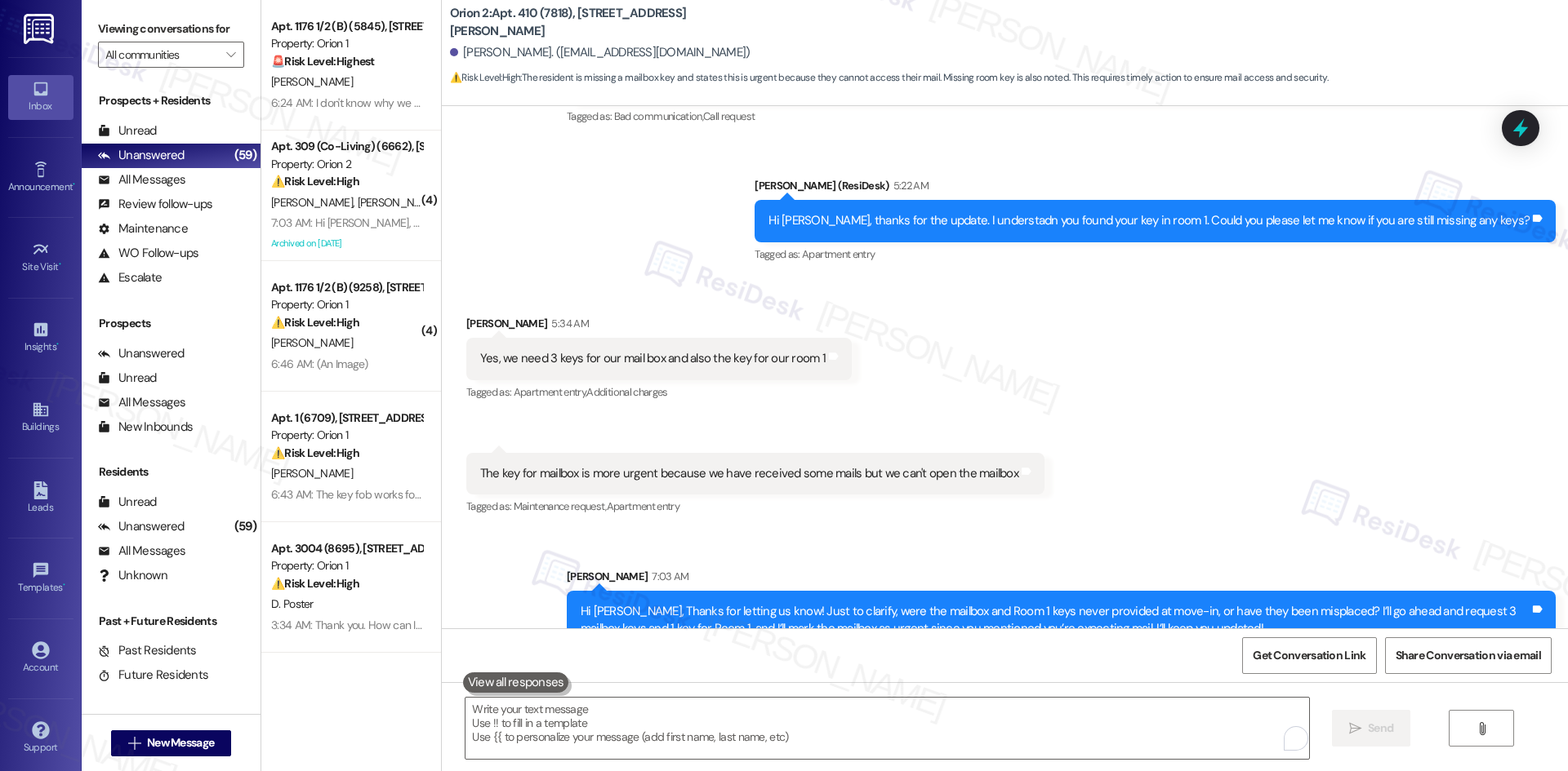
click at [470, 315] on div "[PERSON_NAME] 5:34 AM" at bounding box center [658, 326] width 385 height 23
drag, startPoint x: 470, startPoint y: 290, endPoint x: 489, endPoint y: 285, distance: 19.6
click at [489, 315] on div "[PERSON_NAME] 5:34 AM" at bounding box center [658, 326] width 385 height 23
copy div "[PERSON_NAME]"
click at [508, 18] on b "Orion 2: Apt. 410 (7818), [STREET_ADDRESS][PERSON_NAME]" at bounding box center [612, 22] width 326 height 35
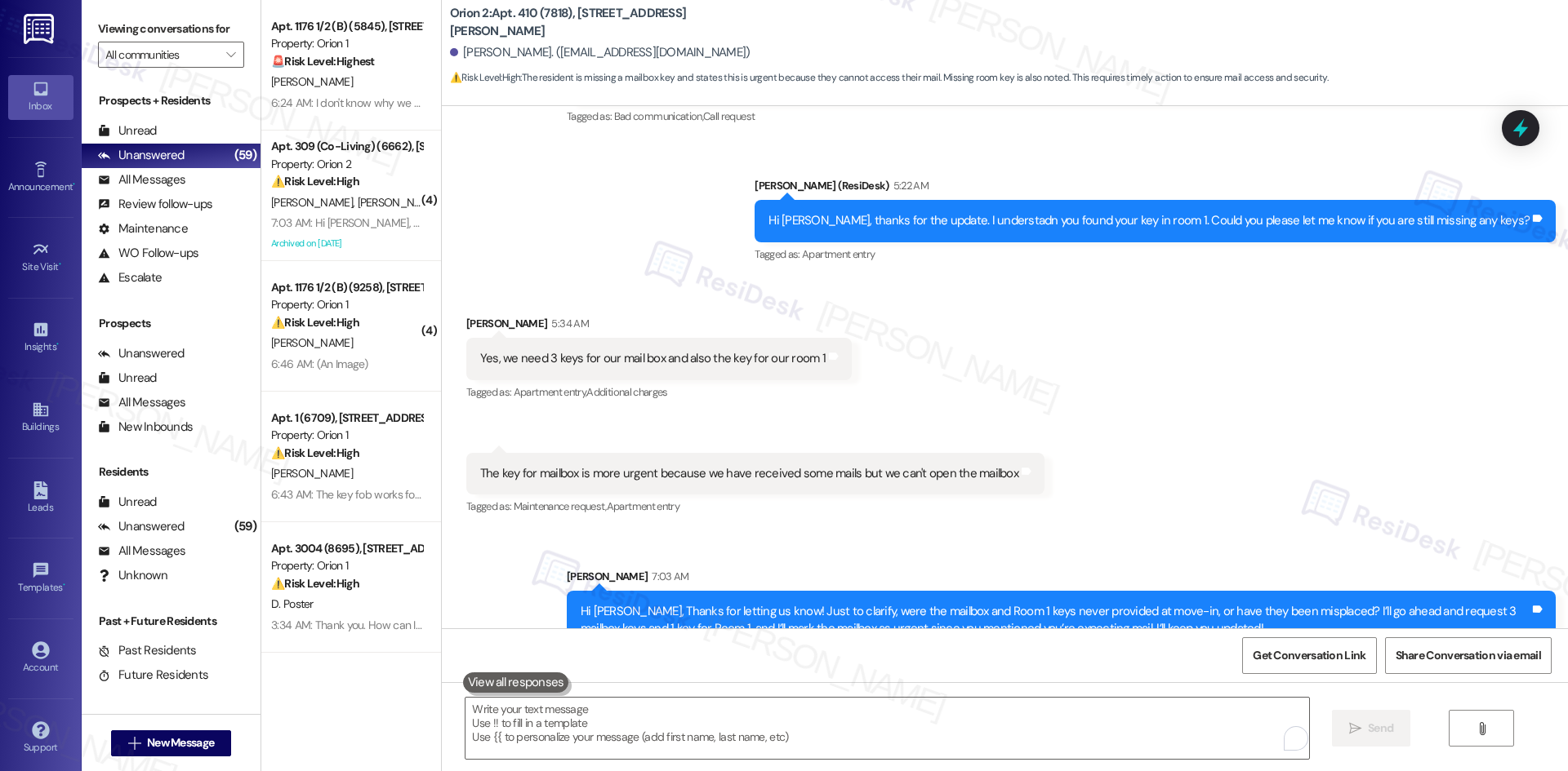
click at [470, 50] on div "[PERSON_NAME]. ([EMAIL_ADDRESS][DOMAIN_NAME])" at bounding box center [599, 52] width 300 height 17
drag, startPoint x: 470, startPoint y: 50, endPoint x: 492, endPoint y: 49, distance: 22.0
click at [492, 49] on div "[PERSON_NAME]. ([EMAIL_ADDRESS][DOMAIN_NAME])" at bounding box center [599, 52] width 300 height 17
copy div "[PERSON_NAME]"
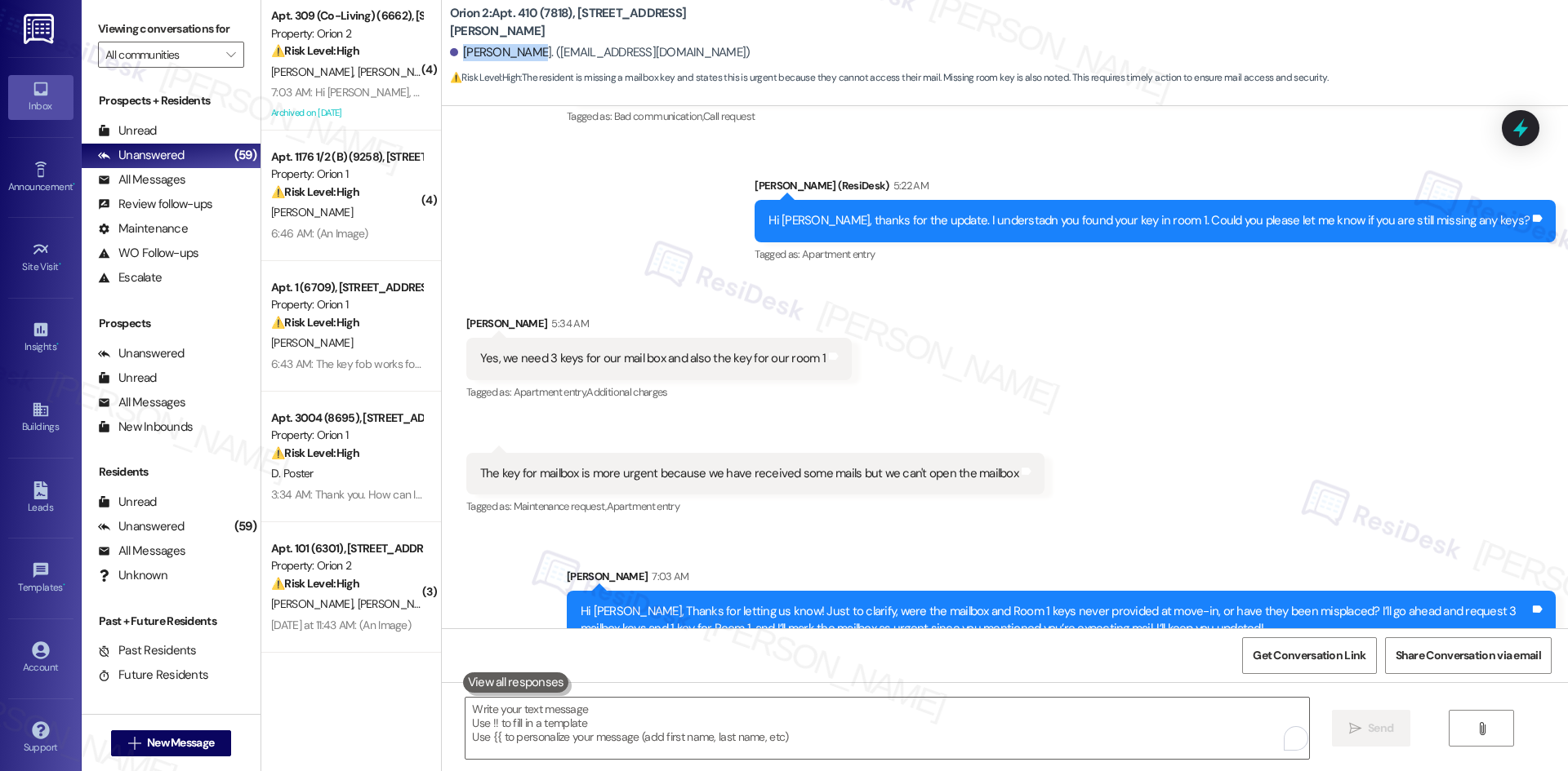
scroll to position [3844, 0]
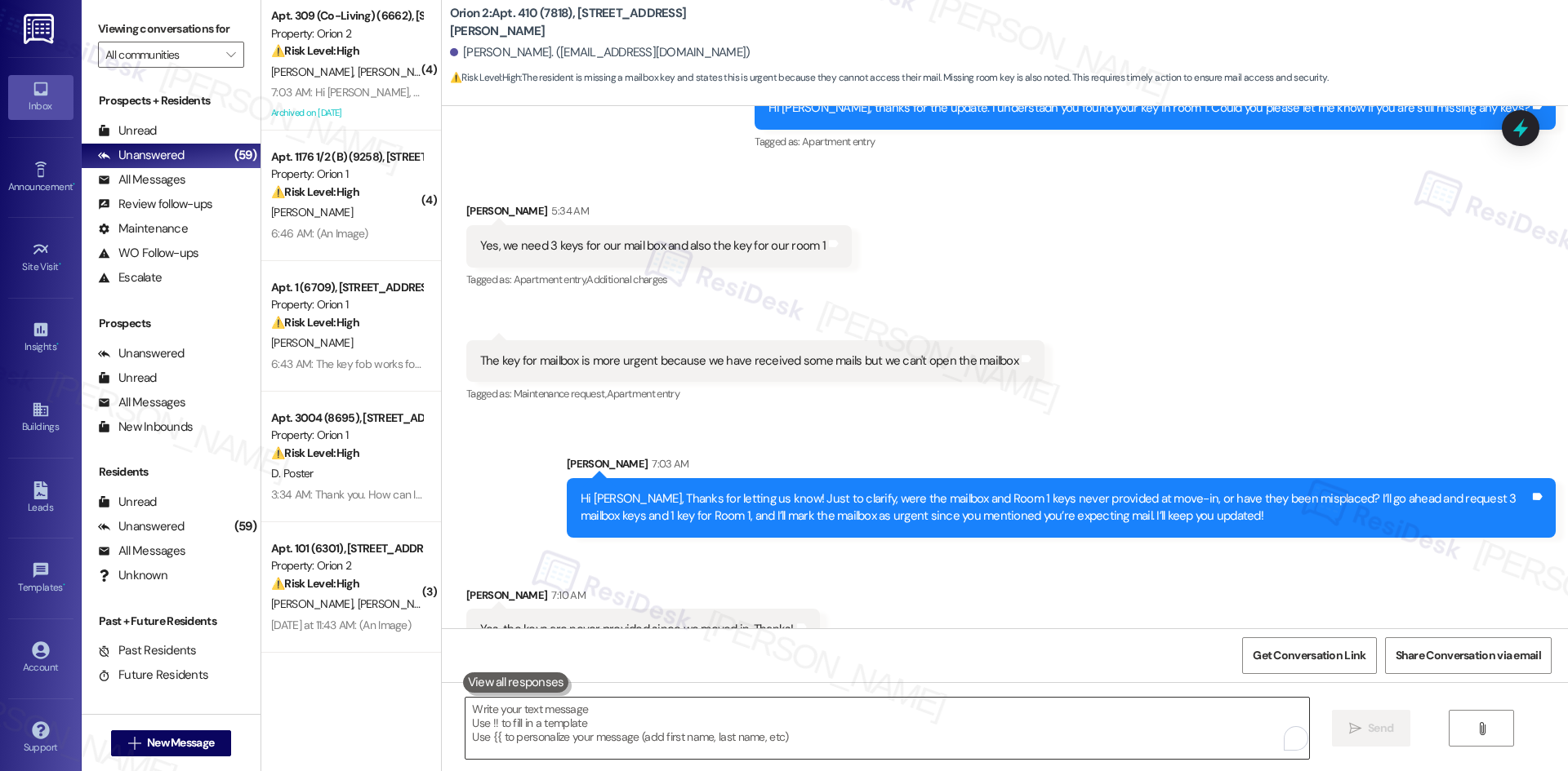
click at [593, 516] on textarea "To enrich screen reader interactions, please activate Accessibility in Grammarl…" at bounding box center [887, 728] width 843 height 61
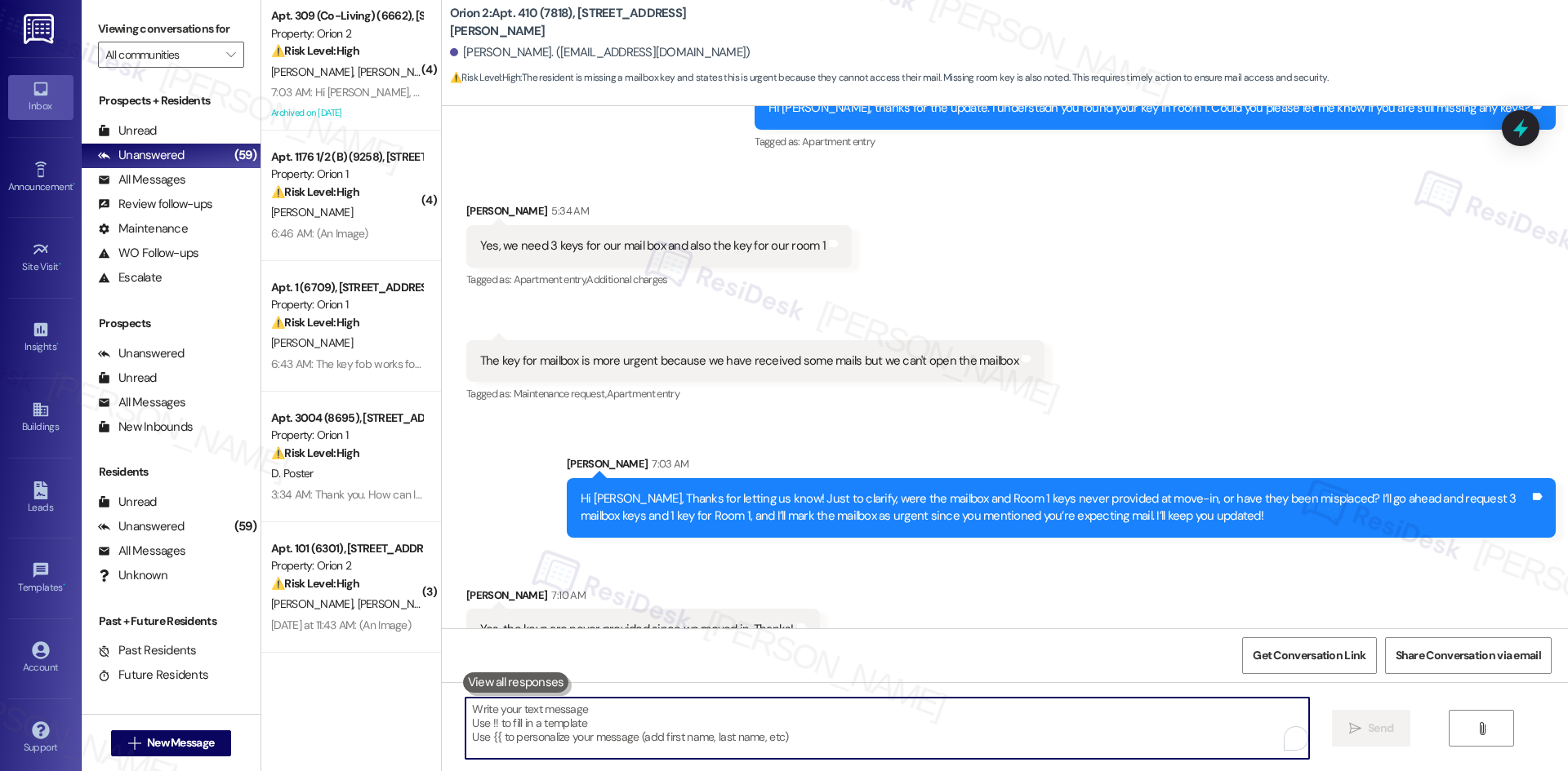
click at [593, 516] on textarea "To enrich screen reader interactions, please activate Accessibility in Grammarl…" at bounding box center [887, 728] width 843 height 61
click at [636, 516] on div "Yes, the keys are never provided since we moved in. Thanks!" at bounding box center [636, 629] width 313 height 17
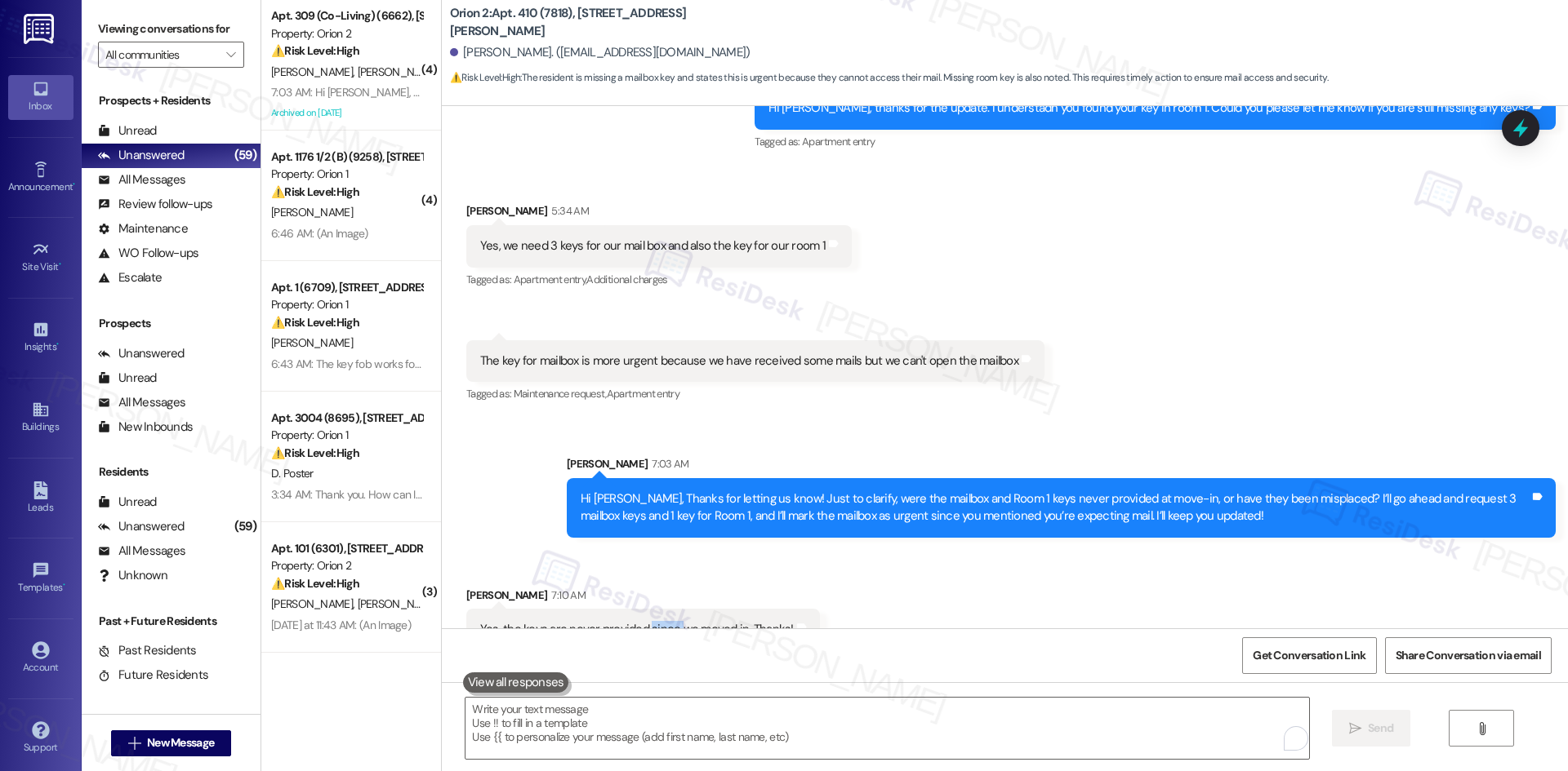
click at [636, 516] on div "Yes, the keys are never provided since we moved in. Thanks!" at bounding box center [636, 629] width 313 height 17
copy div "Yes, the keys are never provided since we moved in. Thanks! Tags and notes"
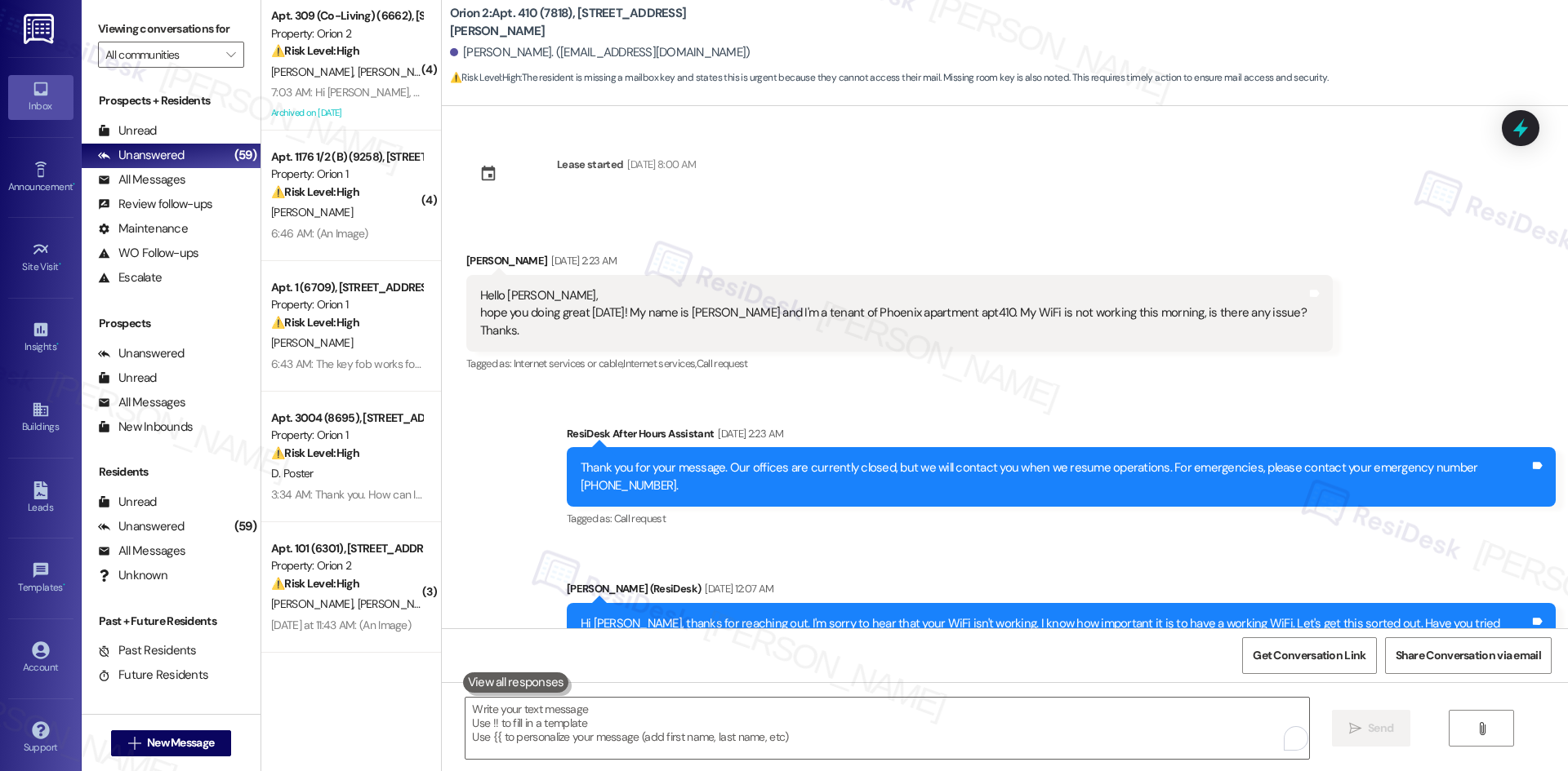
scroll to position [3844, 0]
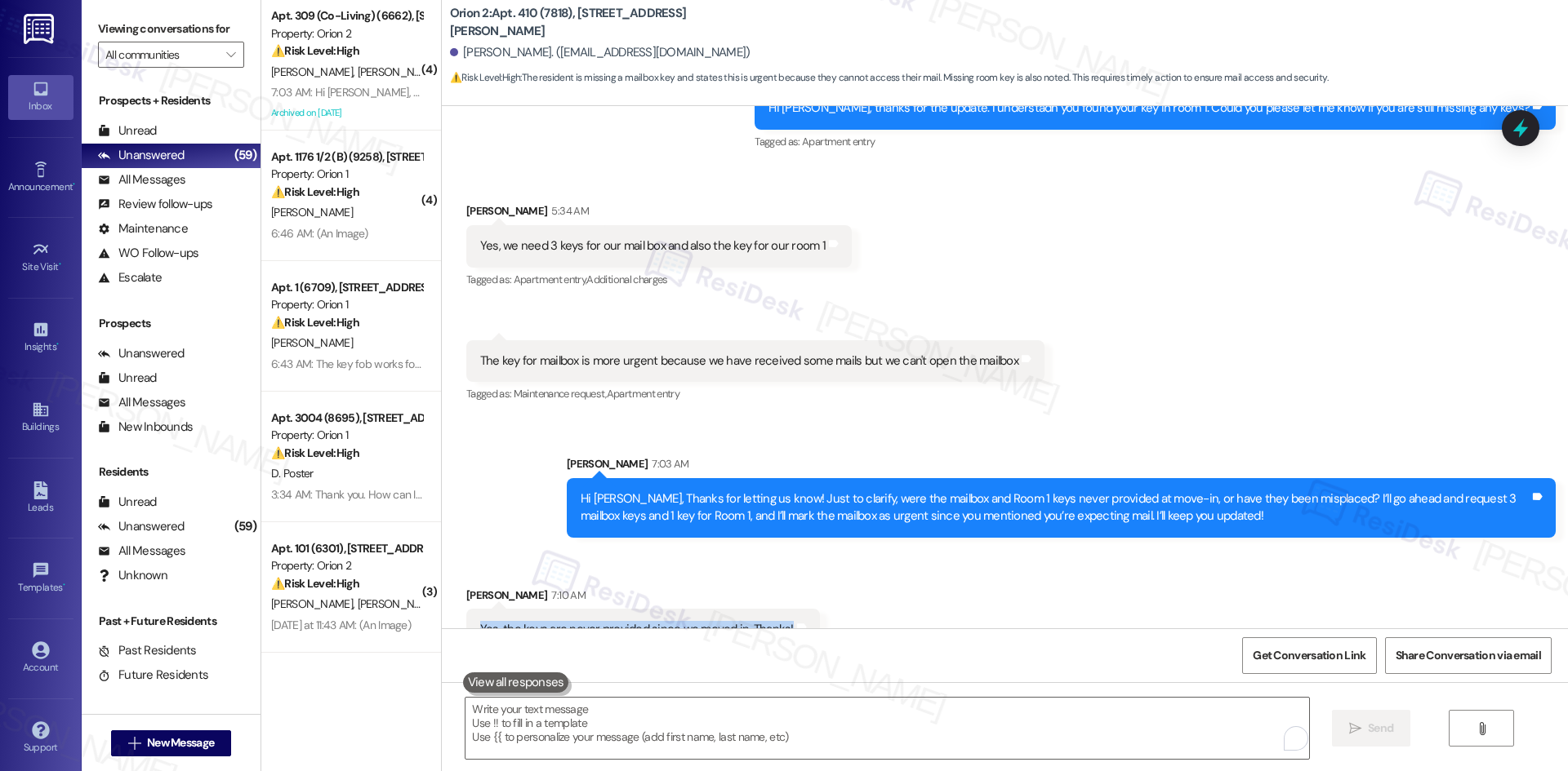
click at [675, 621] on div "Yes, the keys are never provided since we moved in. Thanks!" at bounding box center [636, 629] width 313 height 17
click at [811, 724] on textarea "To enrich screen reader interactions, please activate Accessibility in Grammarl…" at bounding box center [887, 728] width 843 height 61
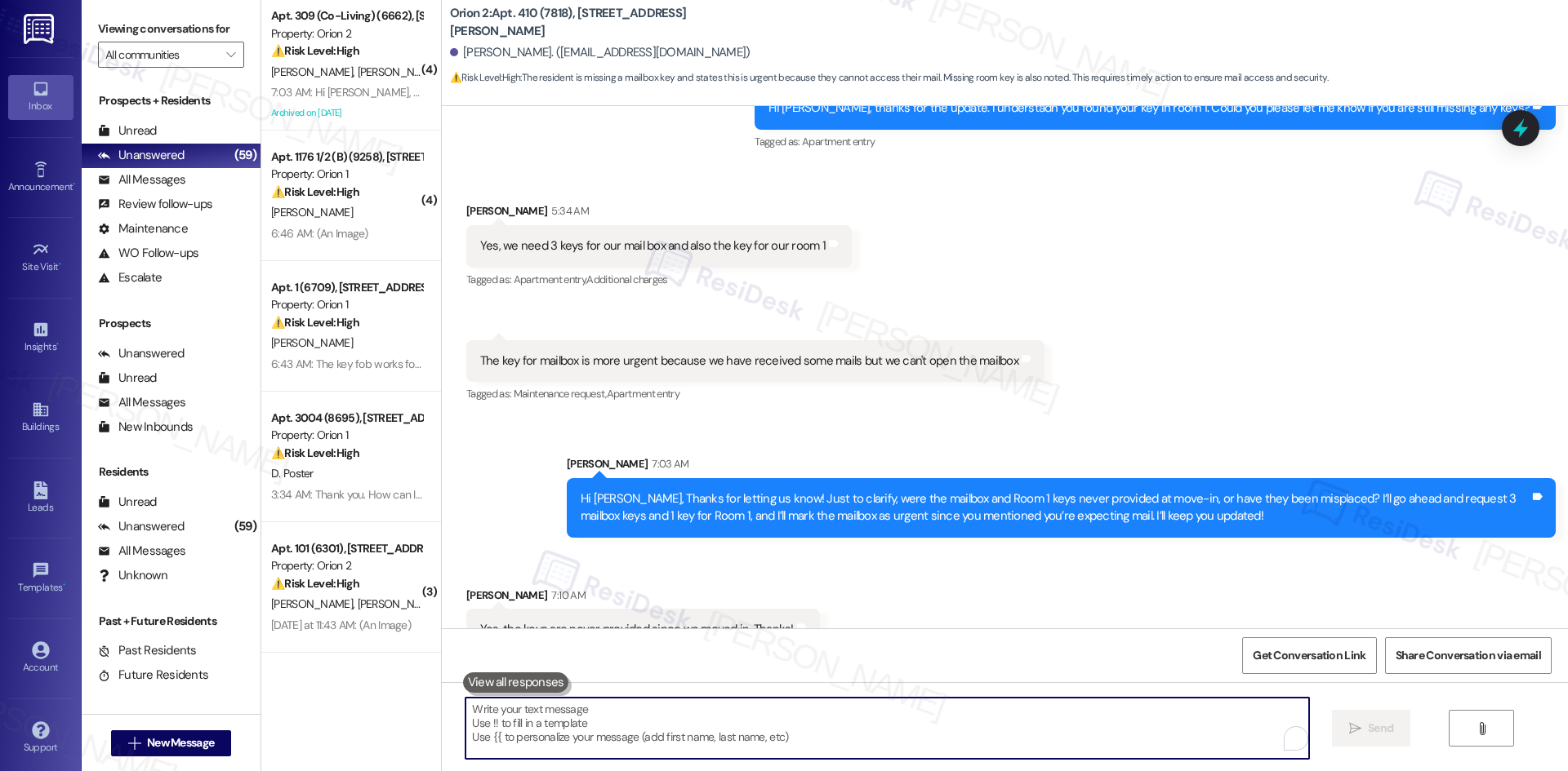
paste textarea "Got it! Service Request #27210 has been submitted. Please let me know if there’…"
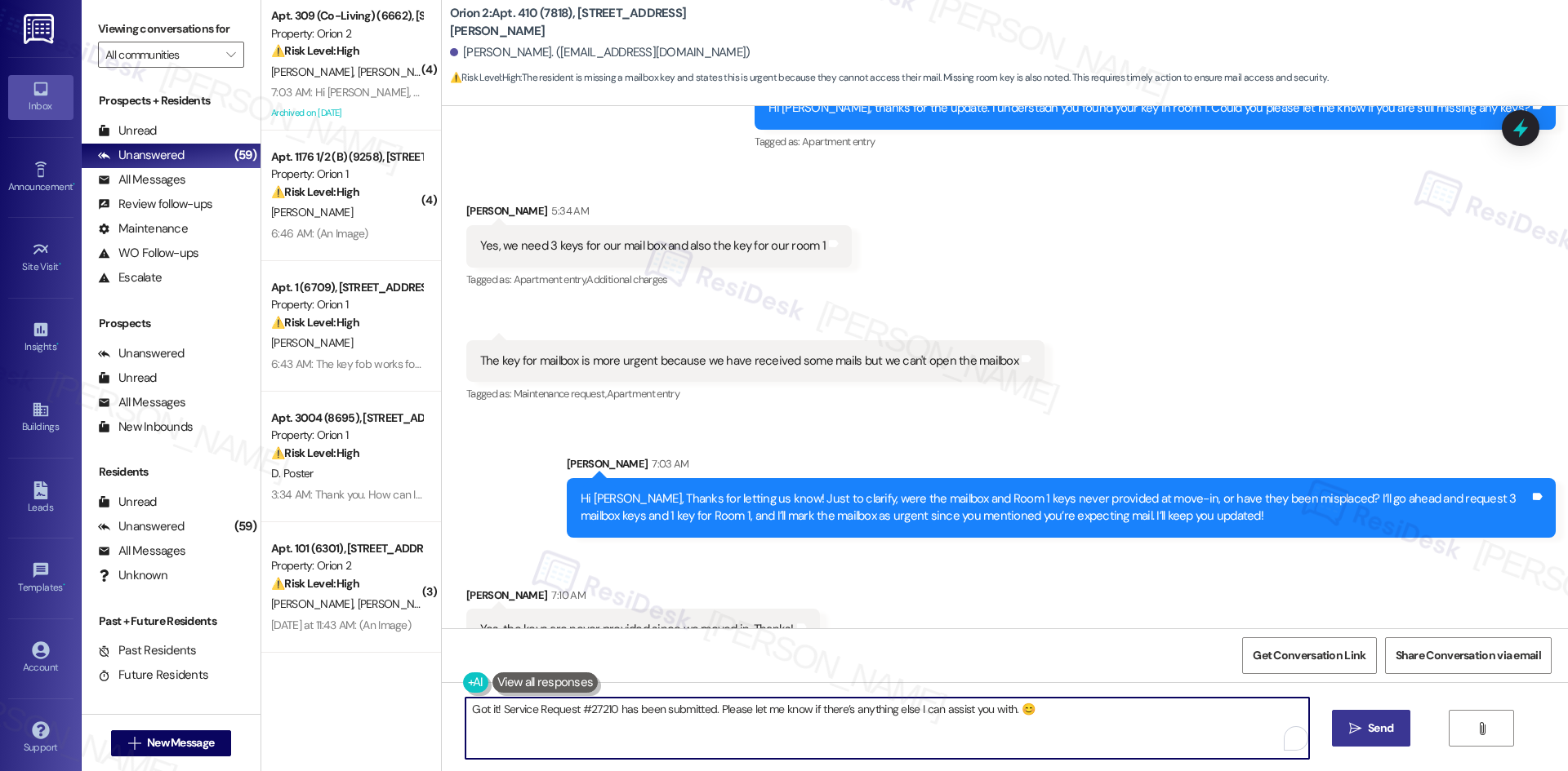
type textarea "Got it! Service Request #27210 has been submitted. Please let me know if there’…"
click at [1372, 726] on span "Send" at bounding box center [1379, 728] width 25 height 17
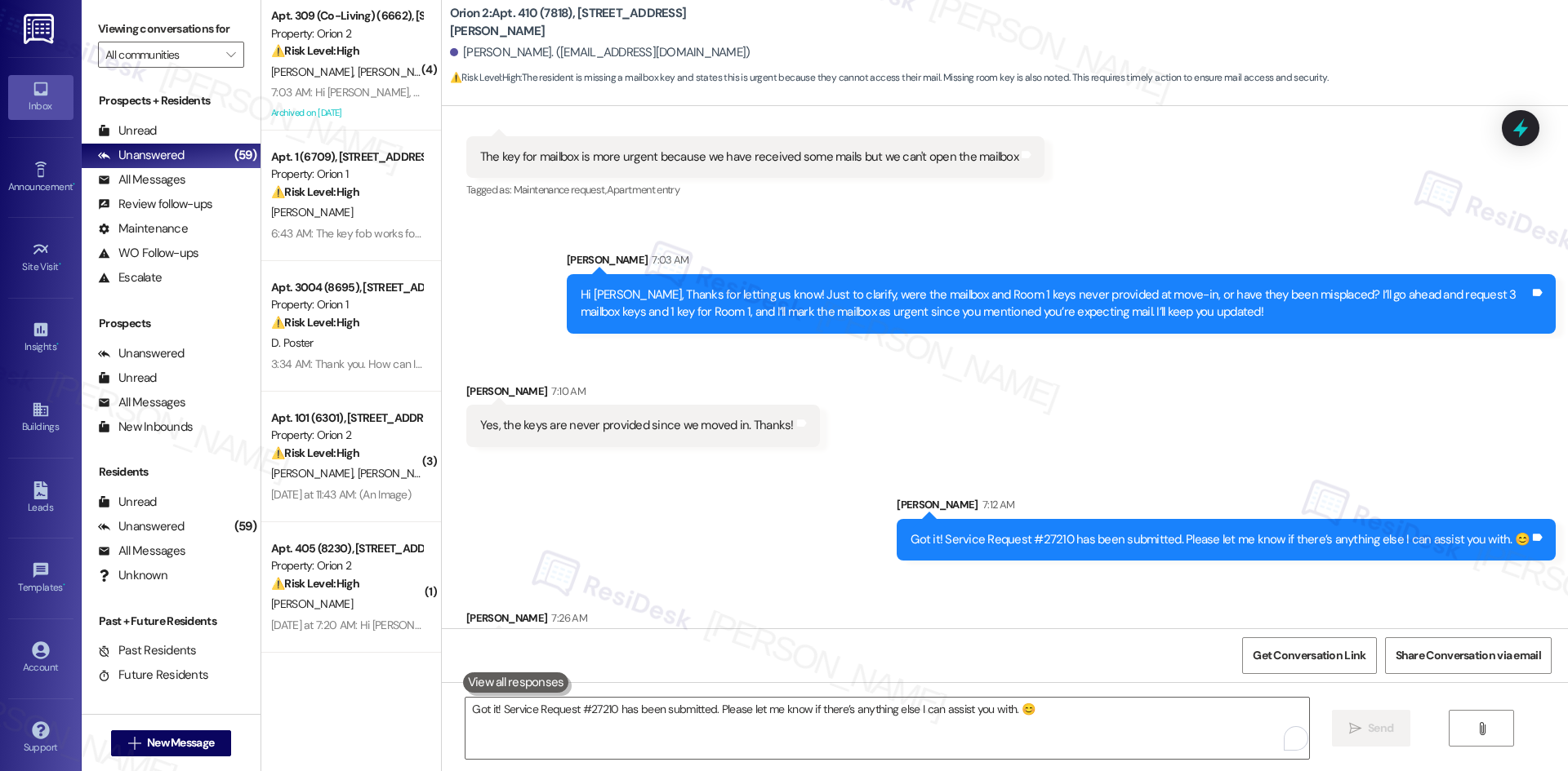
scroll to position [4072, 0]
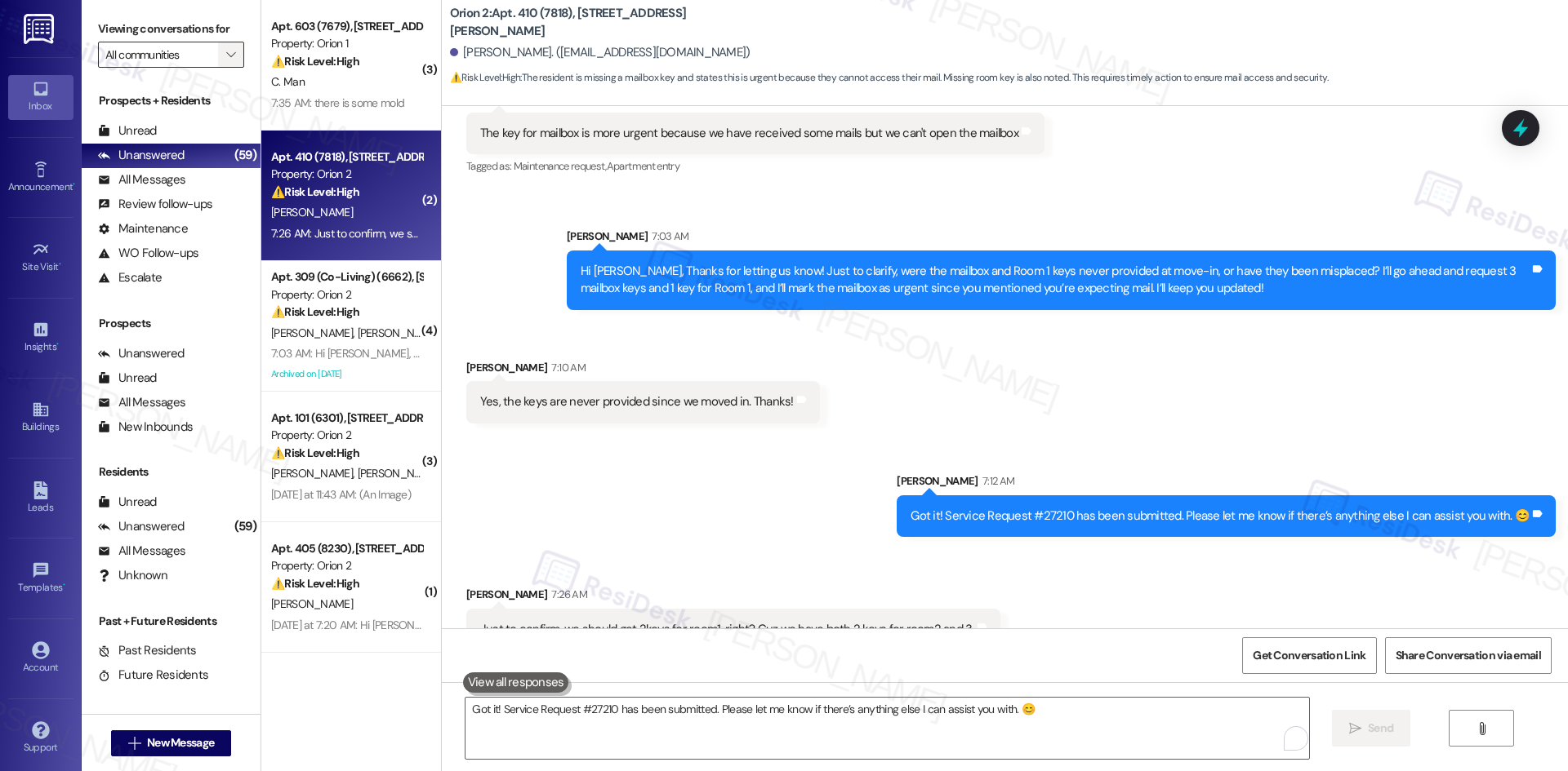
click at [226, 52] on icon "" at bounding box center [230, 54] width 9 height 13
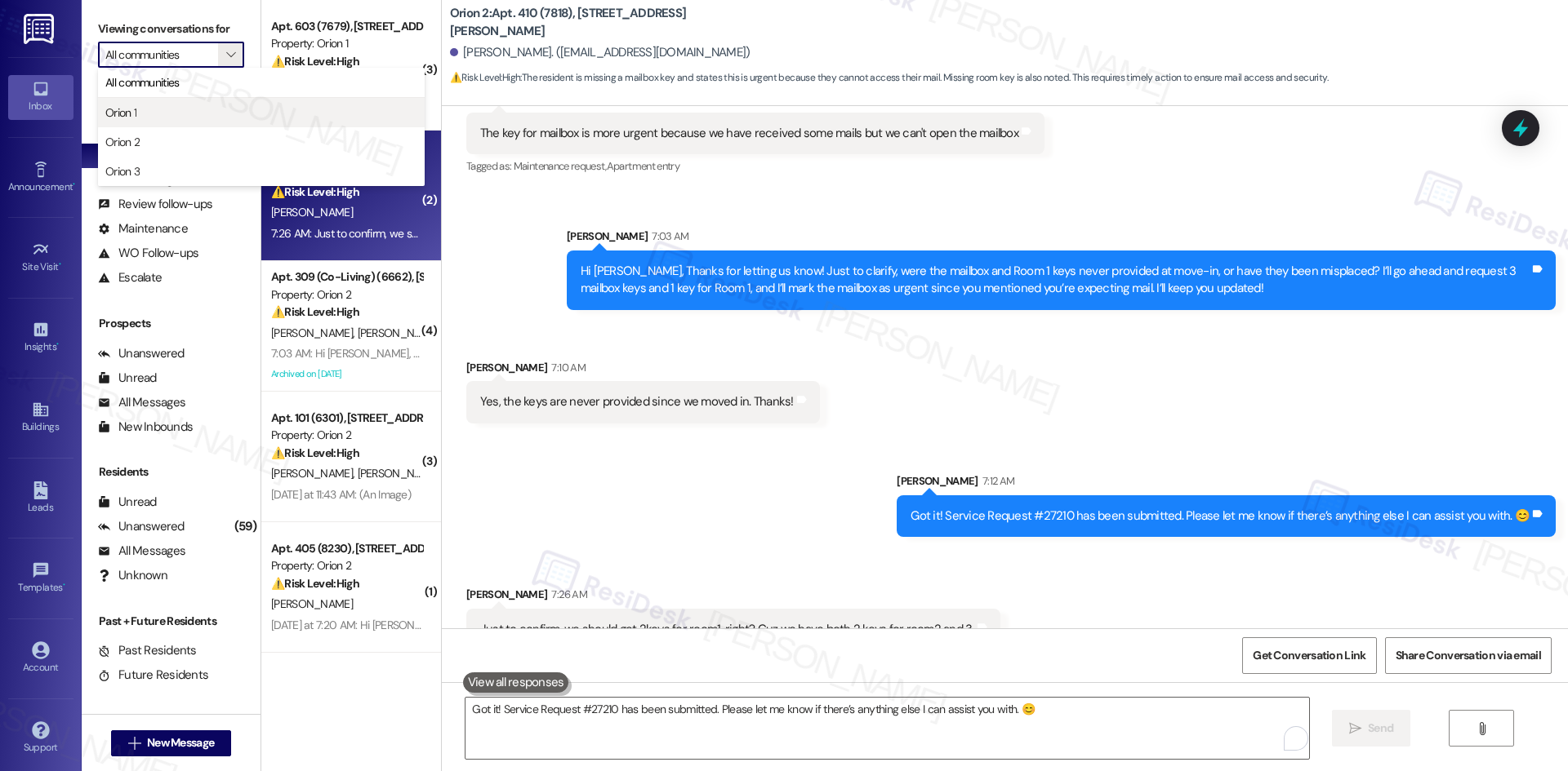
click at [124, 118] on span "Orion 1" at bounding box center [121, 113] width 31 height 16
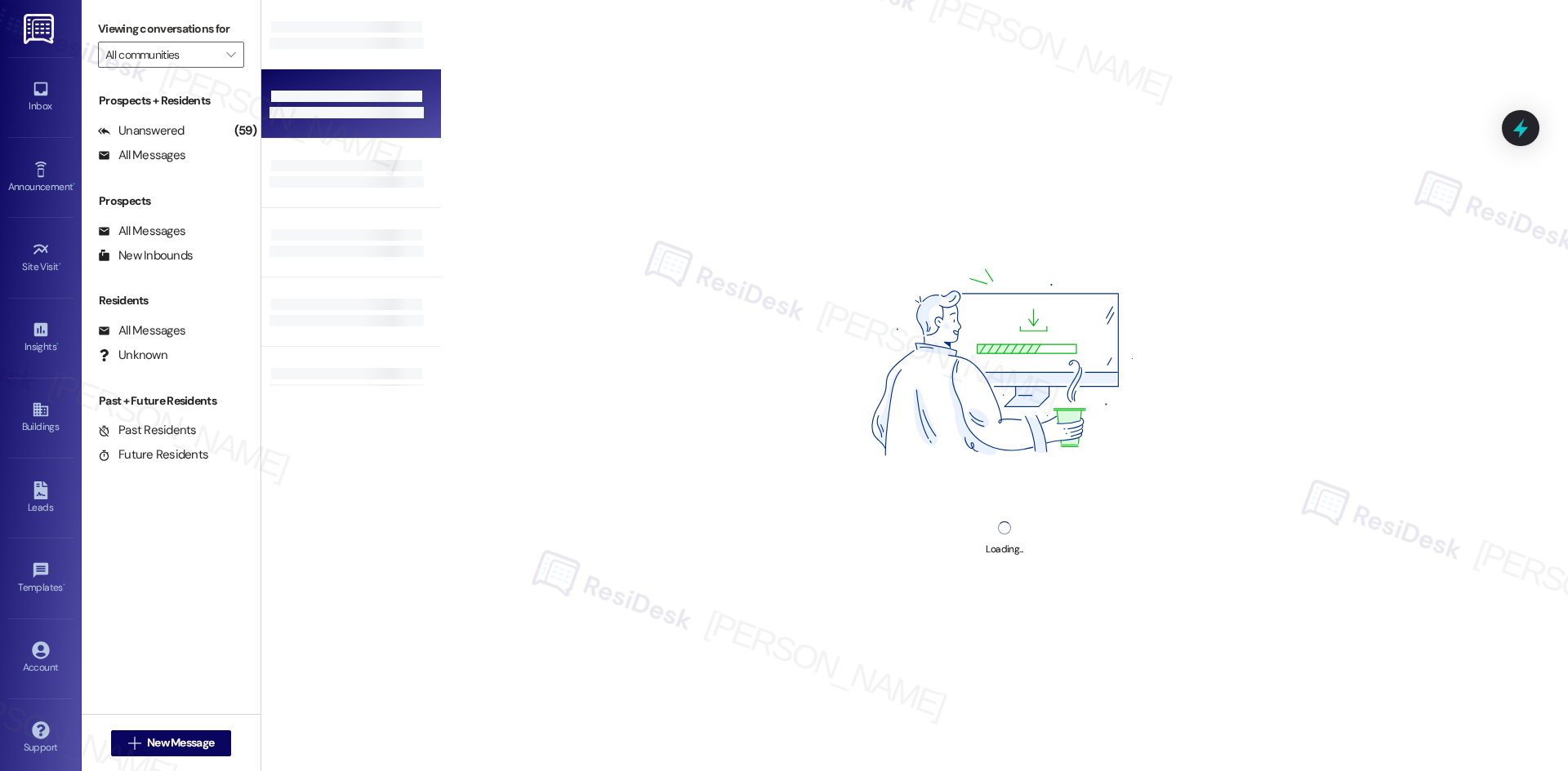
type input "Orion 1"
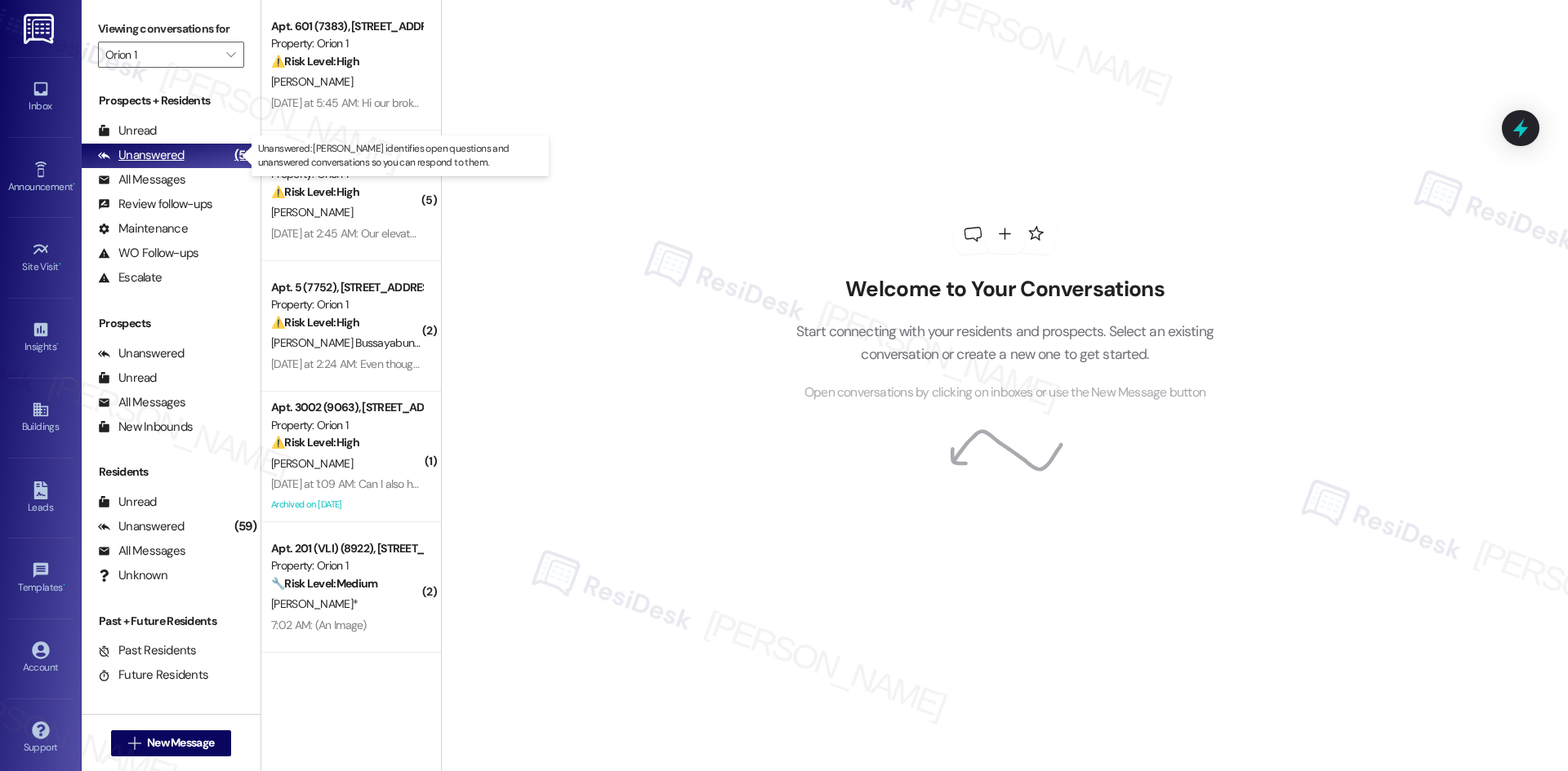
click at [169, 156] on div "Unanswered" at bounding box center [141, 155] width 87 height 17
